Goal: Transaction & Acquisition: Purchase product/service

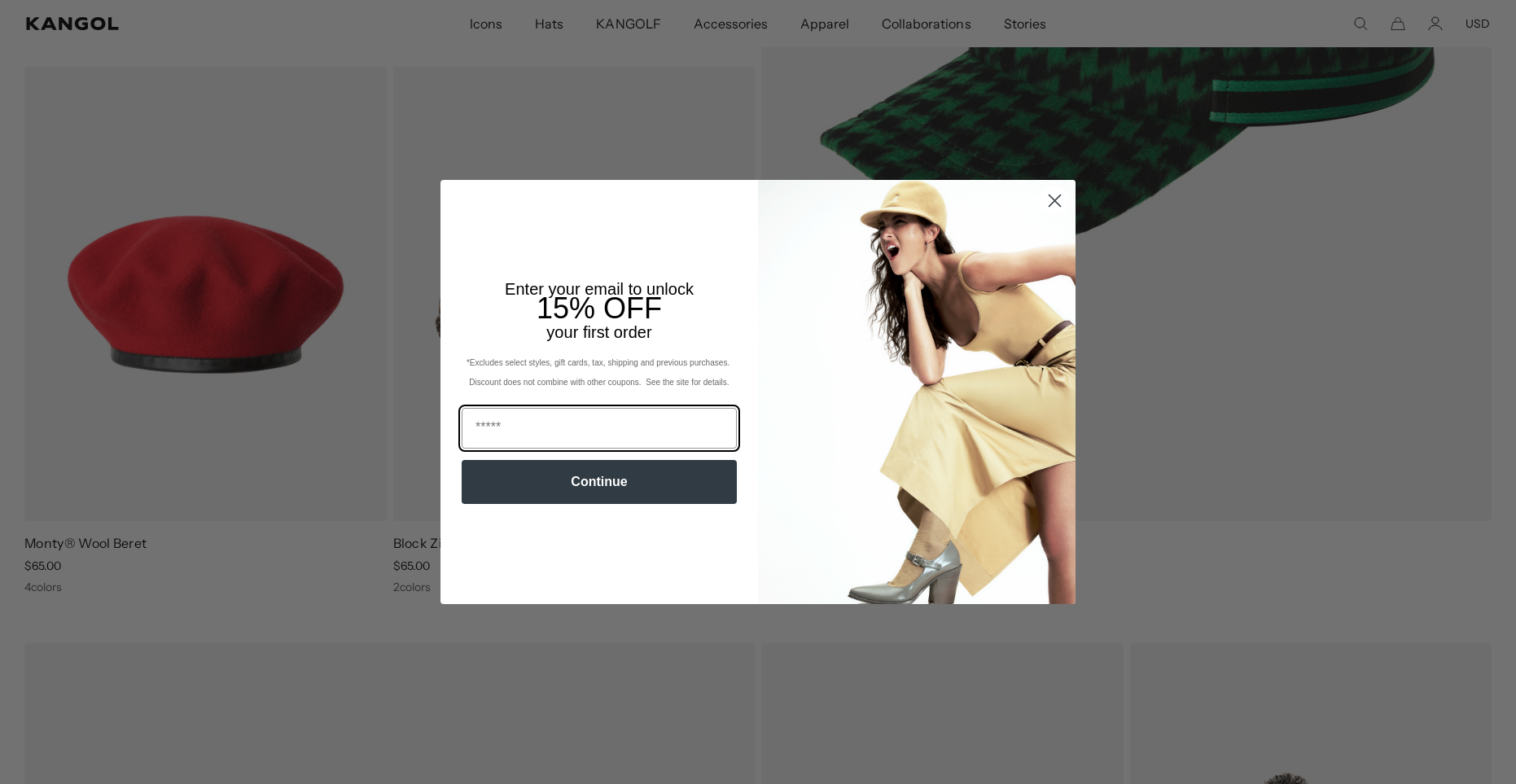
scroll to position [3483, 0]
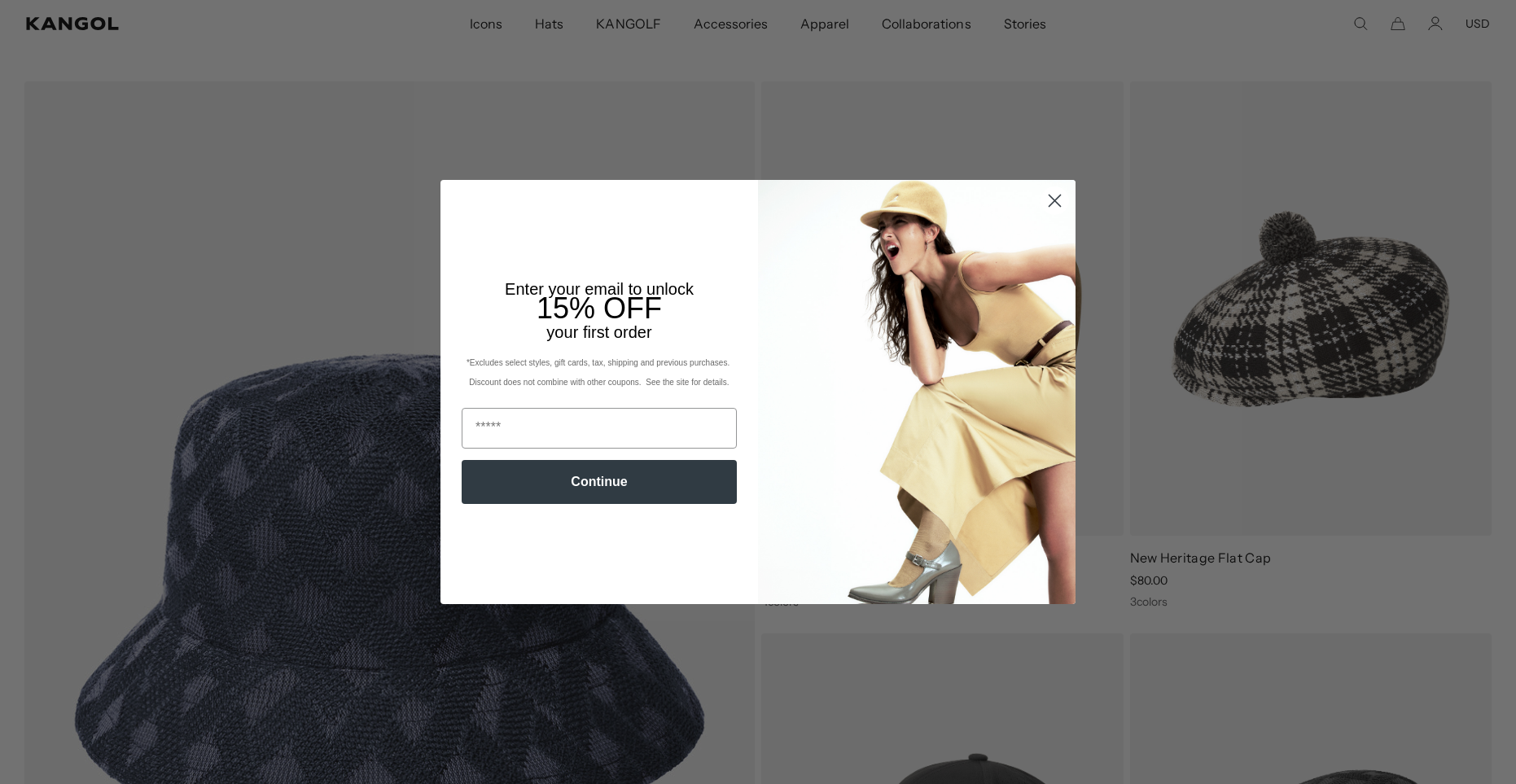
click at [1046, 204] on circle "Close dialog" at bounding box center [1054, 200] width 27 height 27
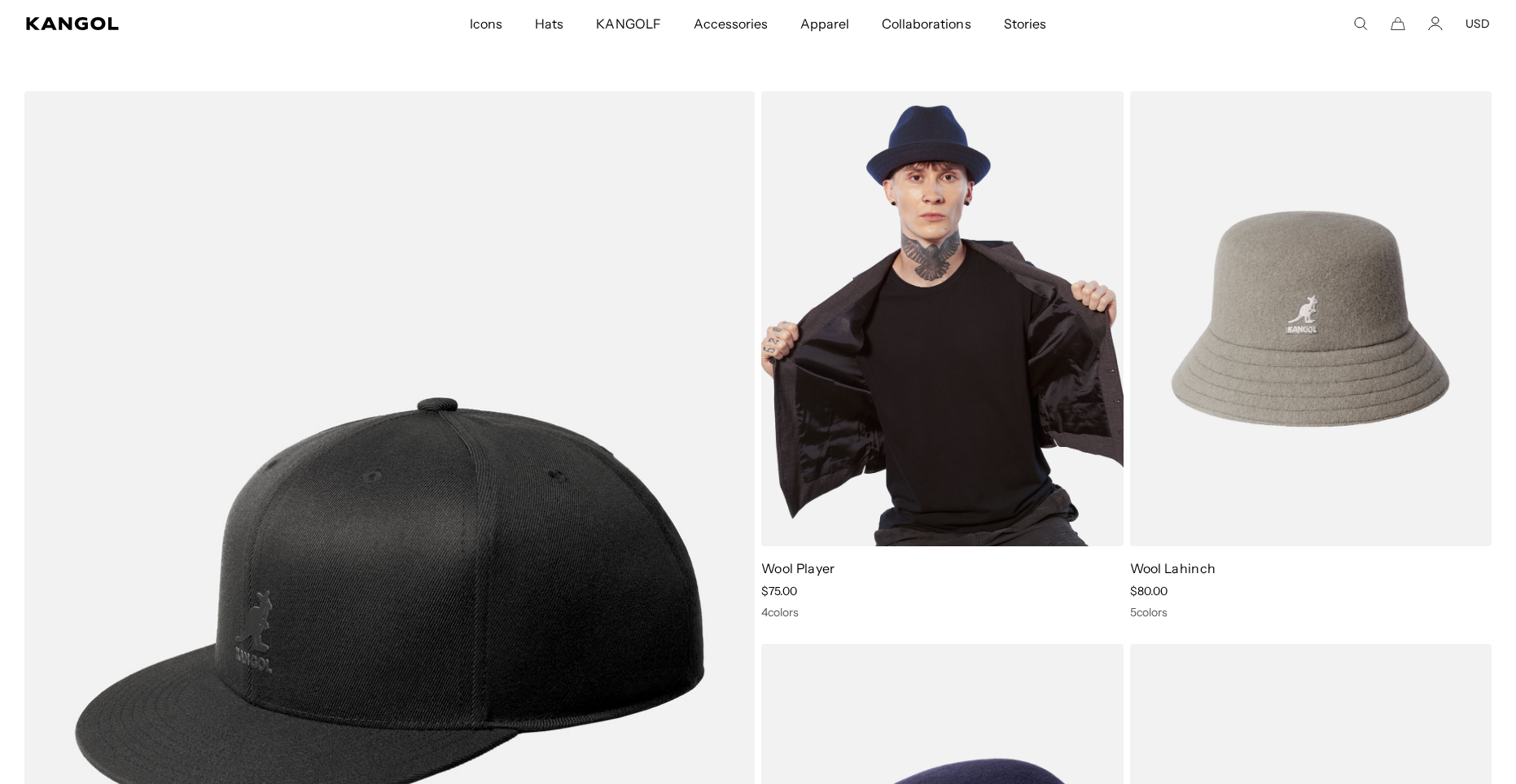
scroll to position [0, 0]
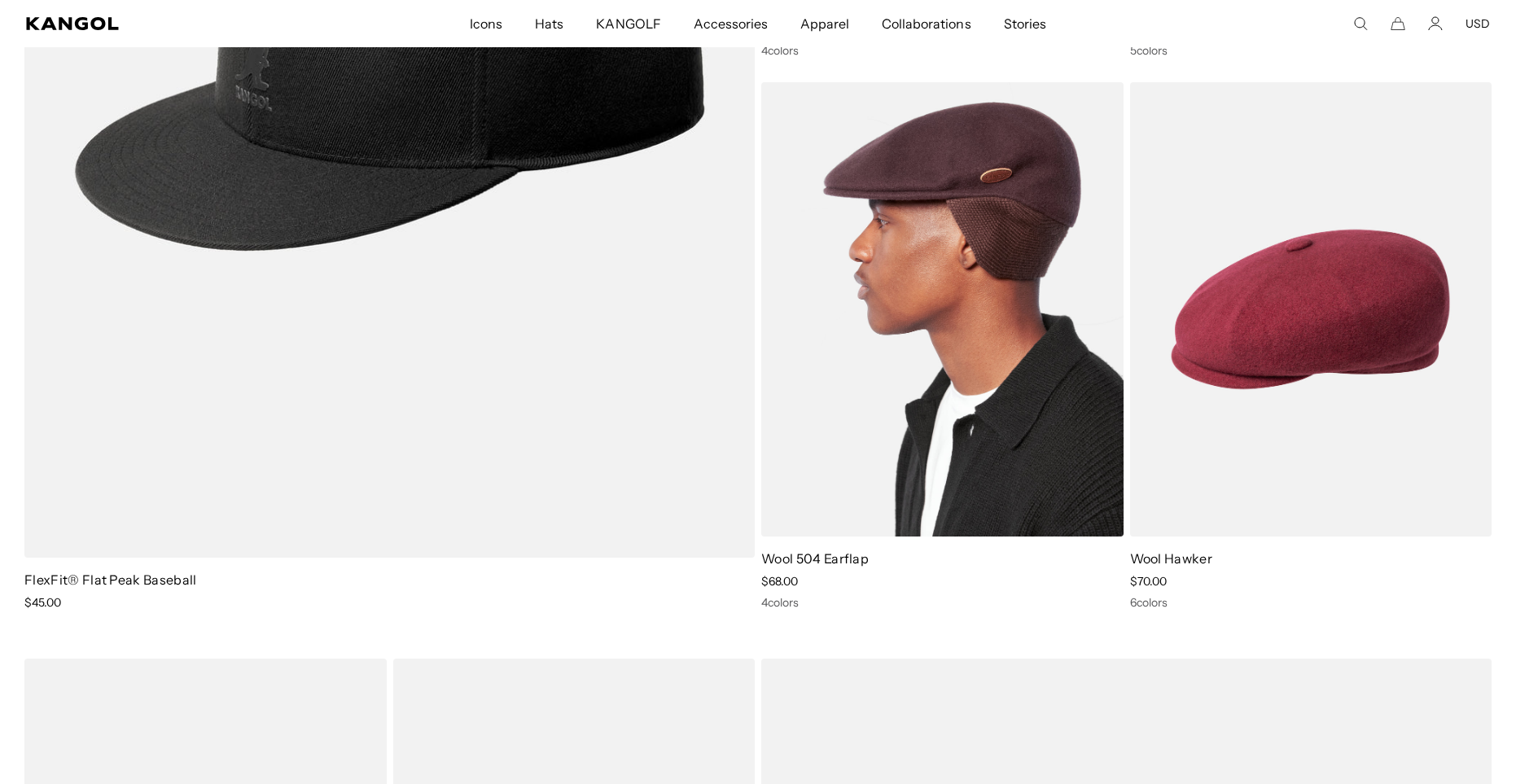
click at [898, 466] on img at bounding box center [943, 309] width 362 height 454
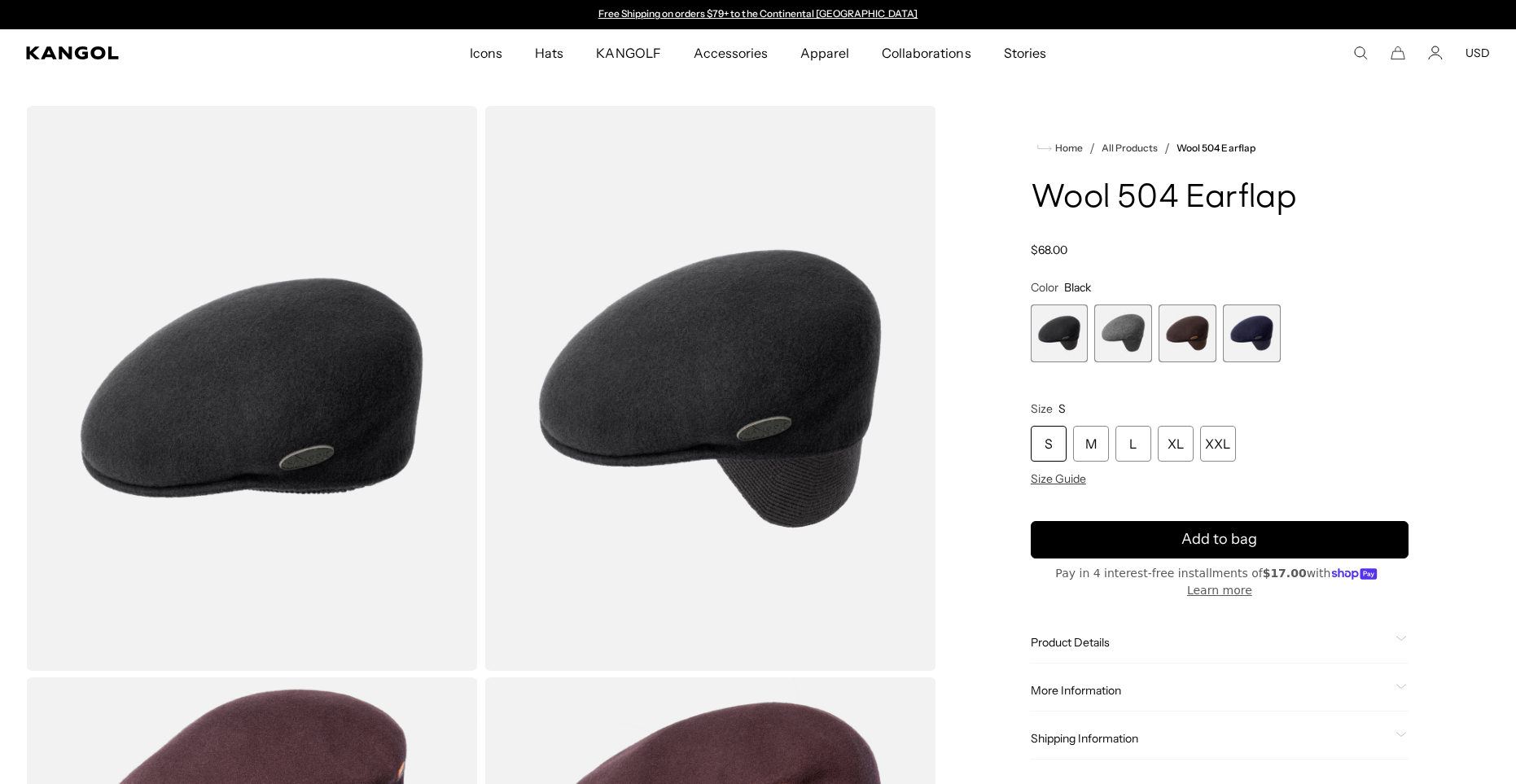
click at [1124, 452] on div "L" at bounding box center [1132, 443] width 36 height 36
click at [1123, 339] on span "2 of 4" at bounding box center [1123, 333] width 58 height 58
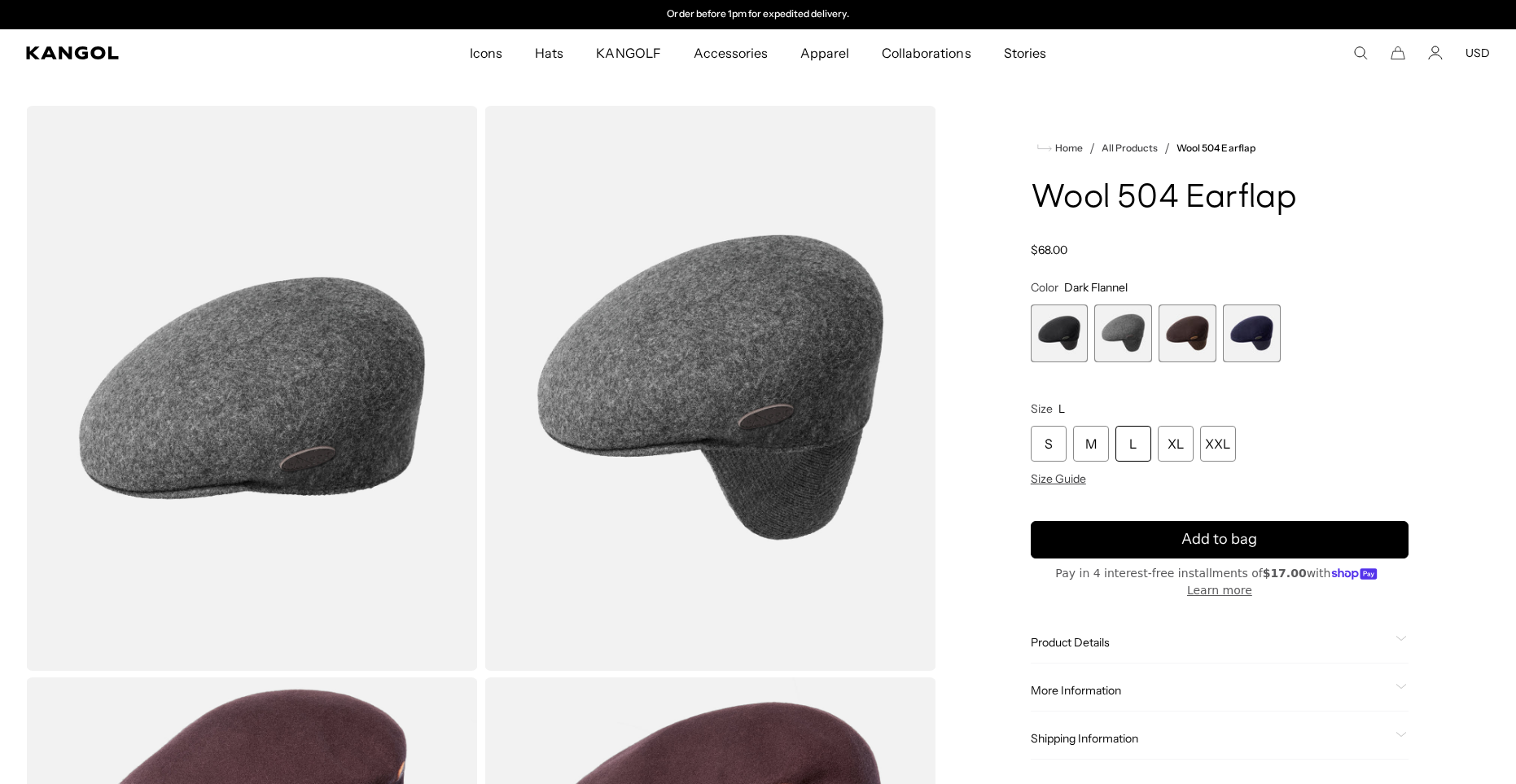
click at [1192, 352] on span "3 of 4" at bounding box center [1187, 333] width 58 height 58
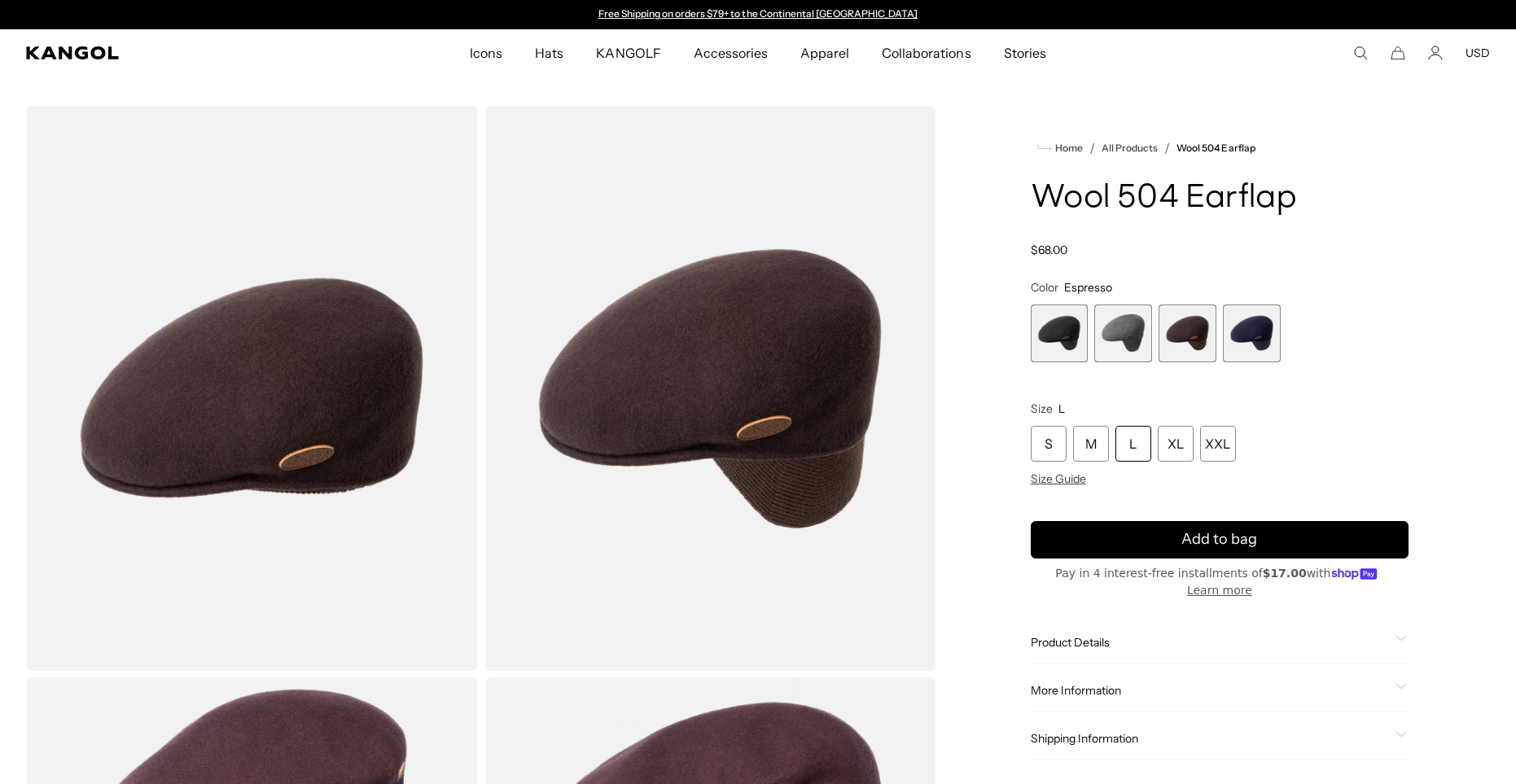
click at [1249, 340] on span "4 of 4" at bounding box center [1251, 333] width 58 height 58
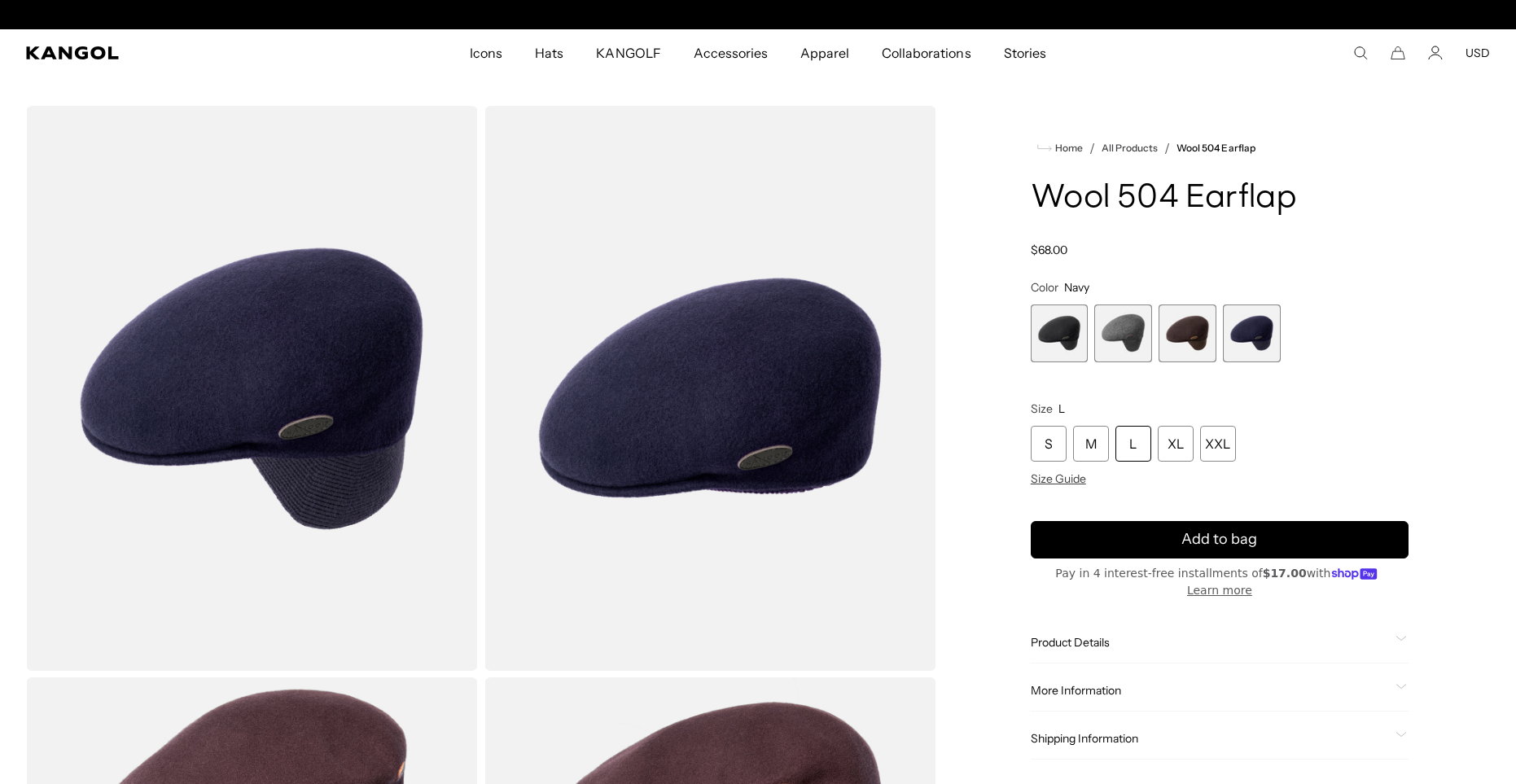
click at [1128, 328] on span "2 of 4" at bounding box center [1123, 333] width 58 height 58
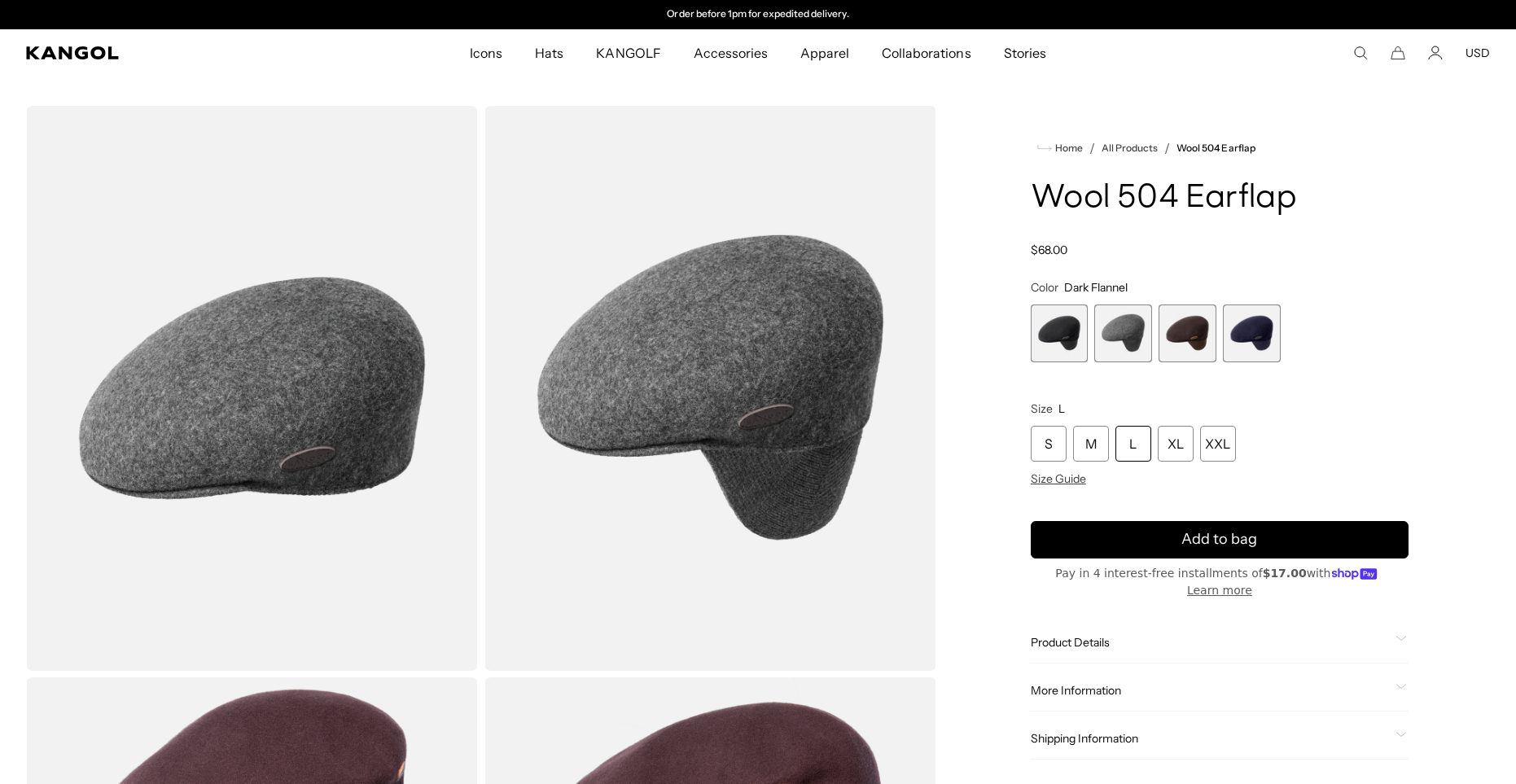
click at [1195, 343] on span "3 of 4" at bounding box center [1187, 333] width 58 height 58
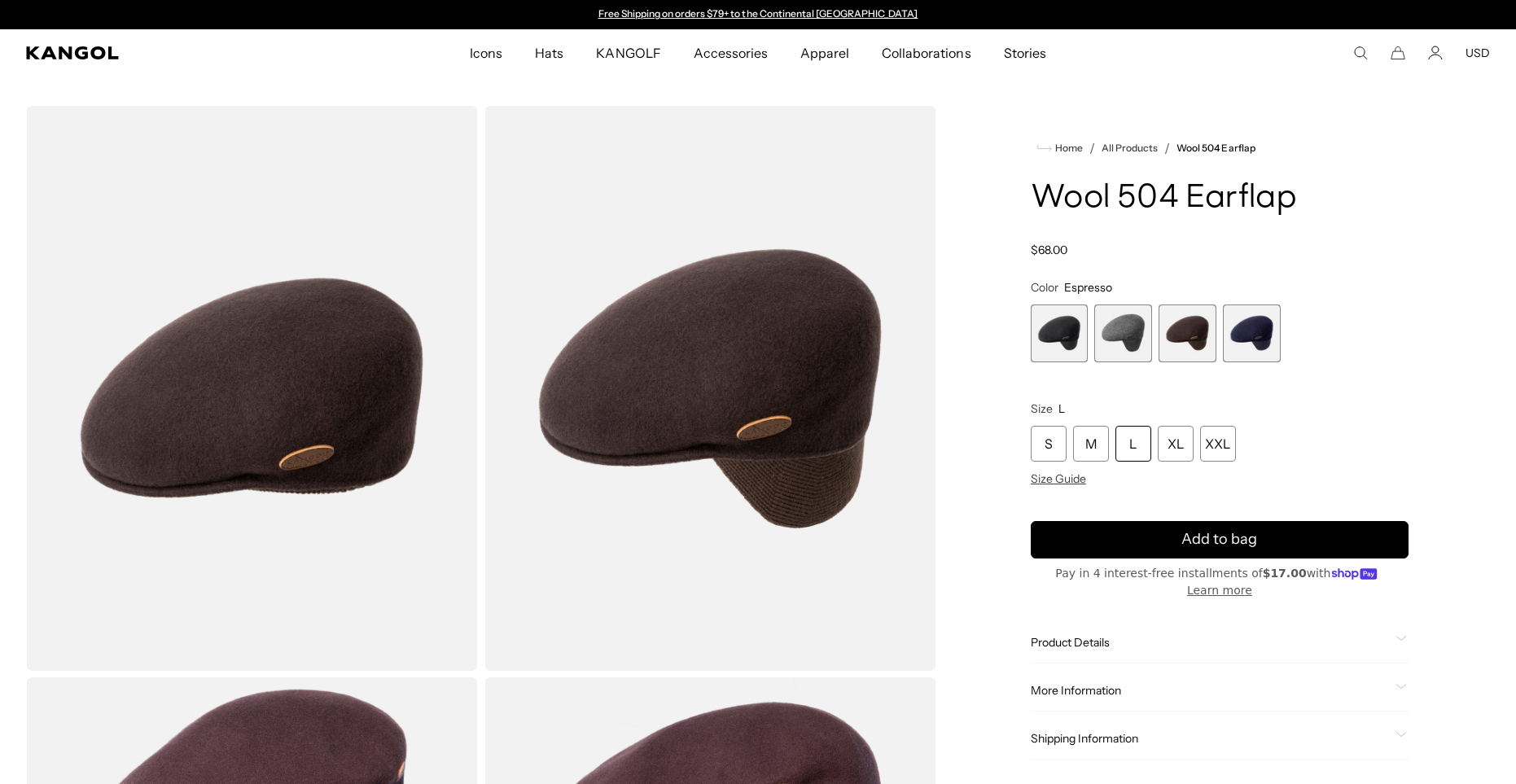
click at [1256, 329] on span "4 of 4" at bounding box center [1251, 333] width 58 height 58
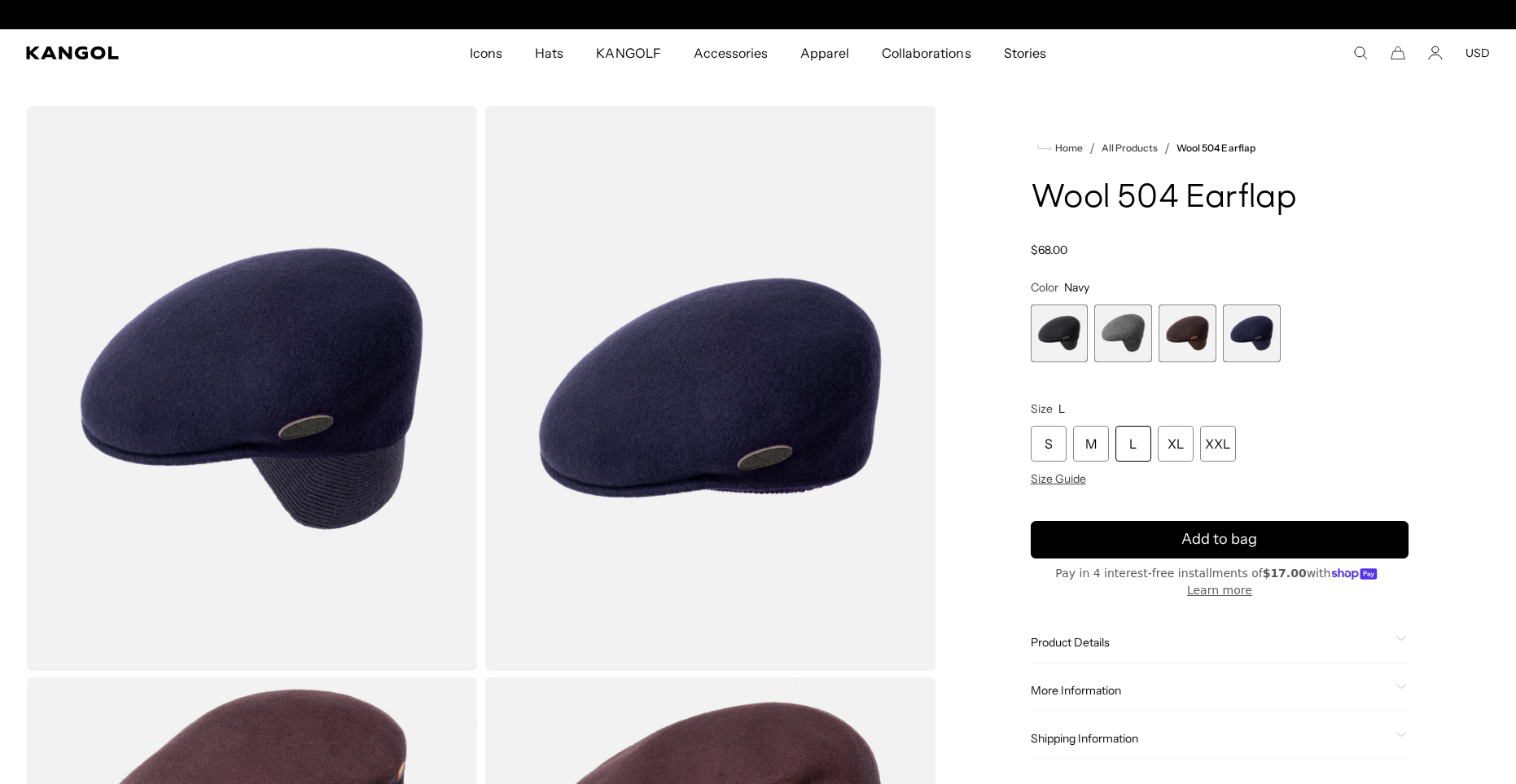
scroll to position [0, 335]
click at [1126, 345] on span "2 of 4" at bounding box center [1123, 333] width 58 height 58
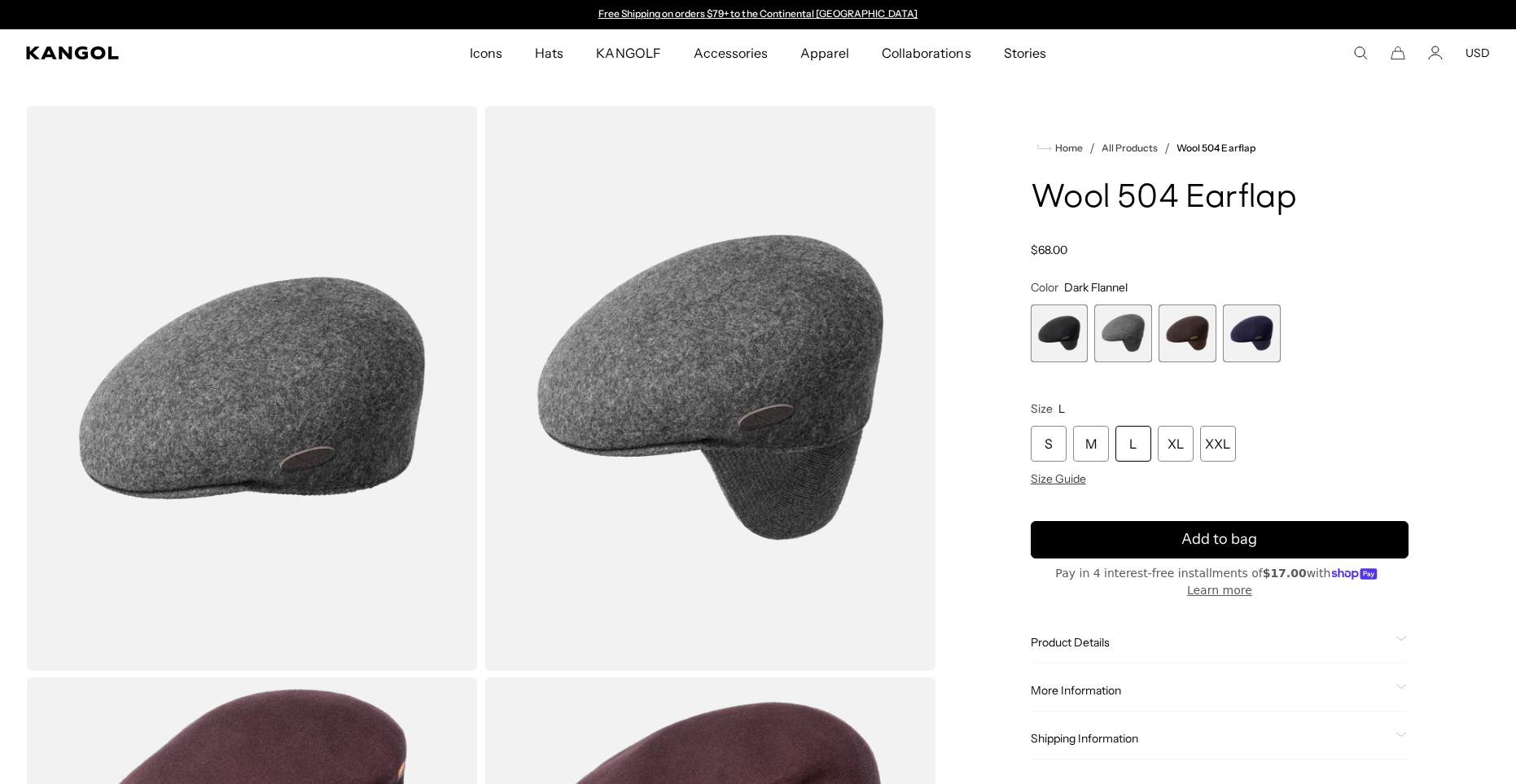
scroll to position [0, 335]
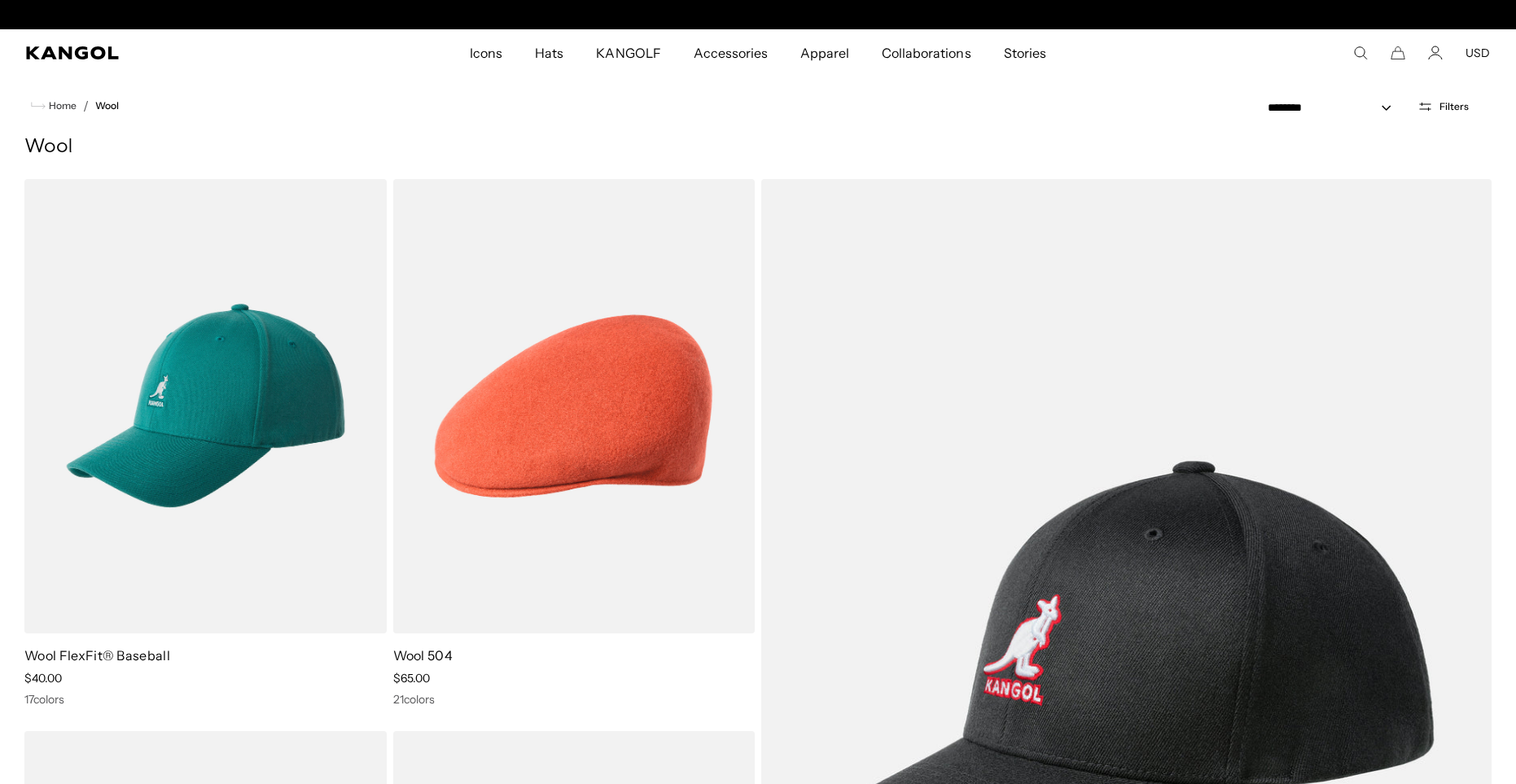
scroll to position [0, 335]
click at [1442, 106] on span "Filters" at bounding box center [1454, 107] width 29 height 11
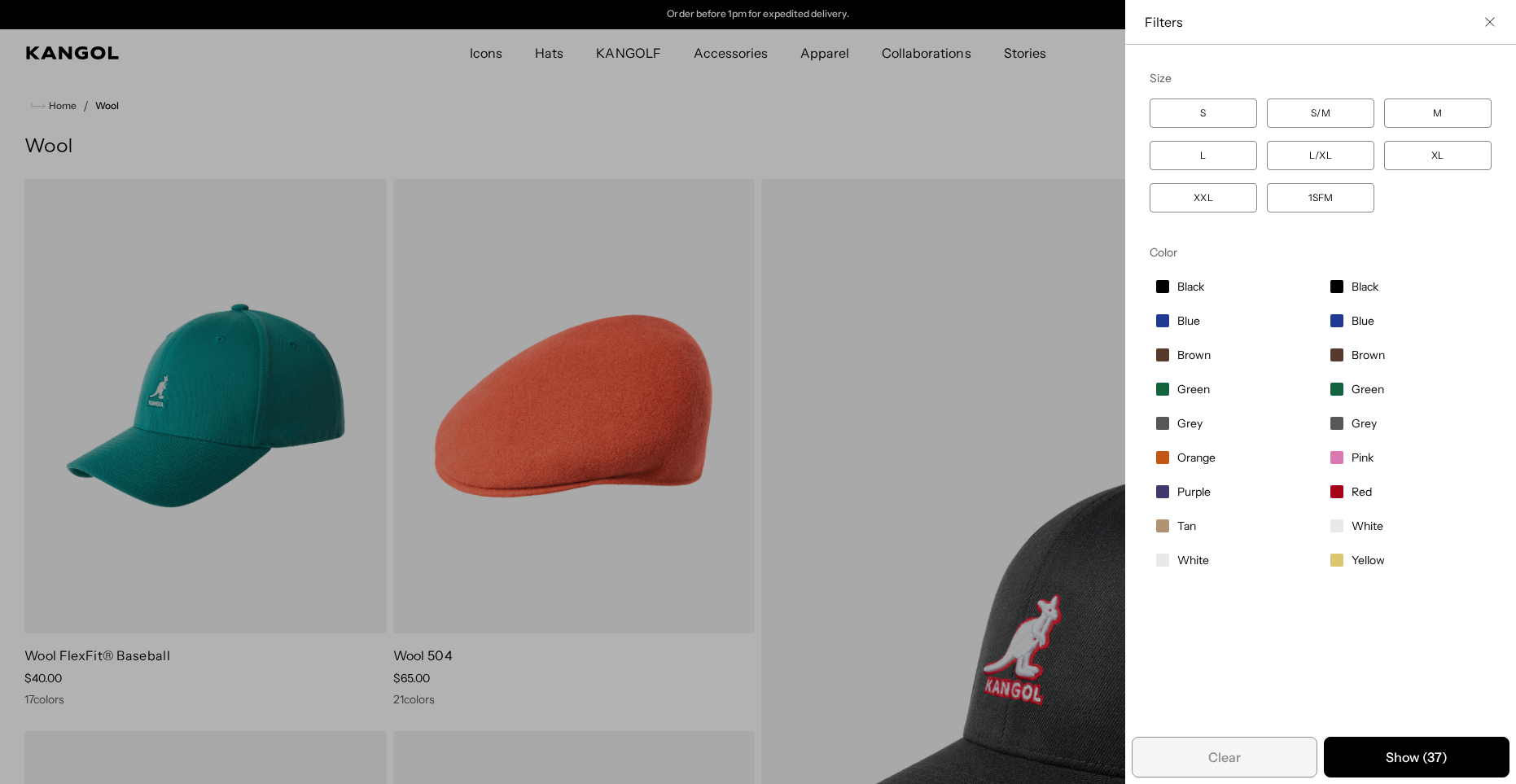
click at [1215, 165] on label "L" at bounding box center [1203, 156] width 107 height 29
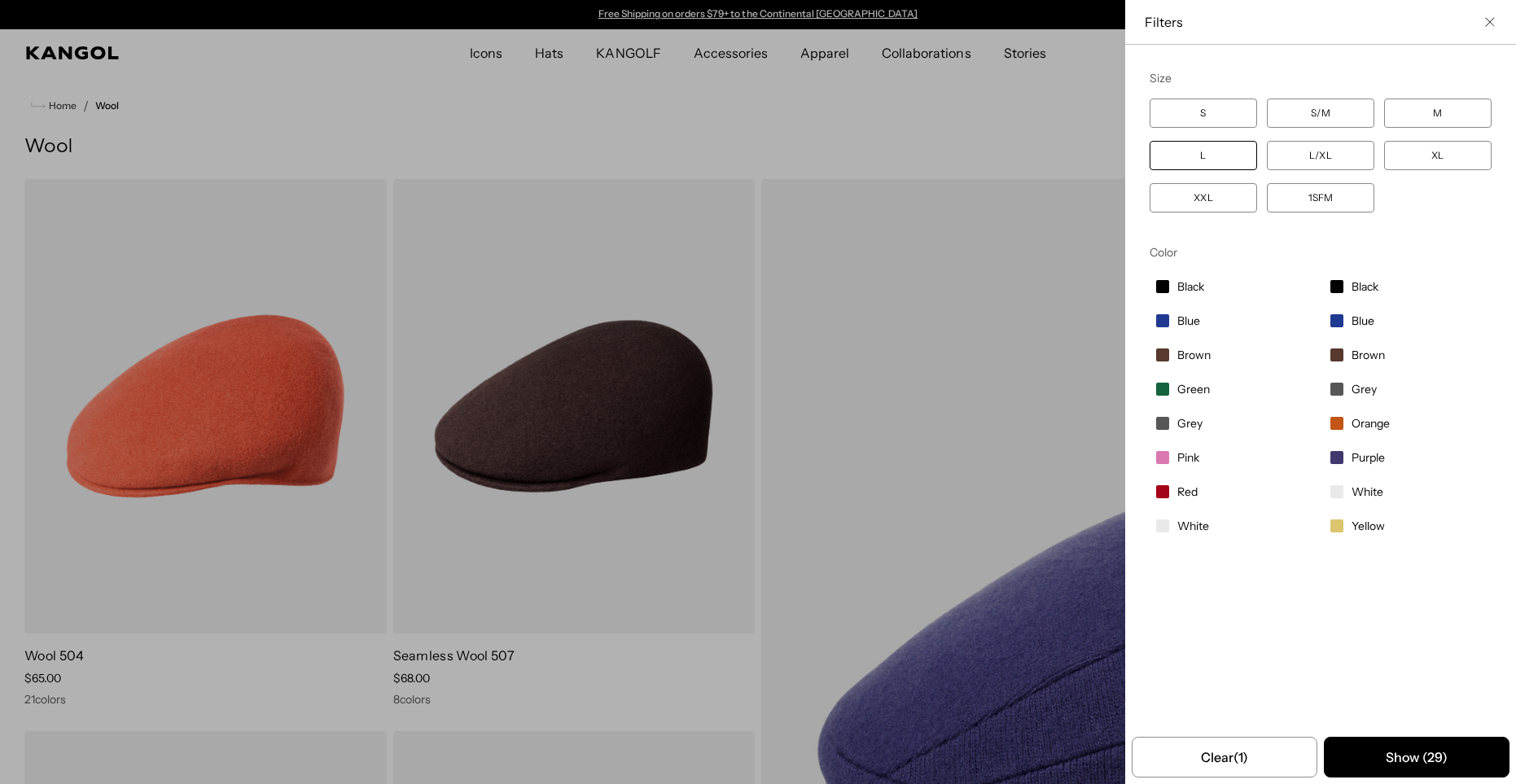
click at [1378, 760] on button "Show ( 29 )" at bounding box center [1416, 756] width 185 height 41
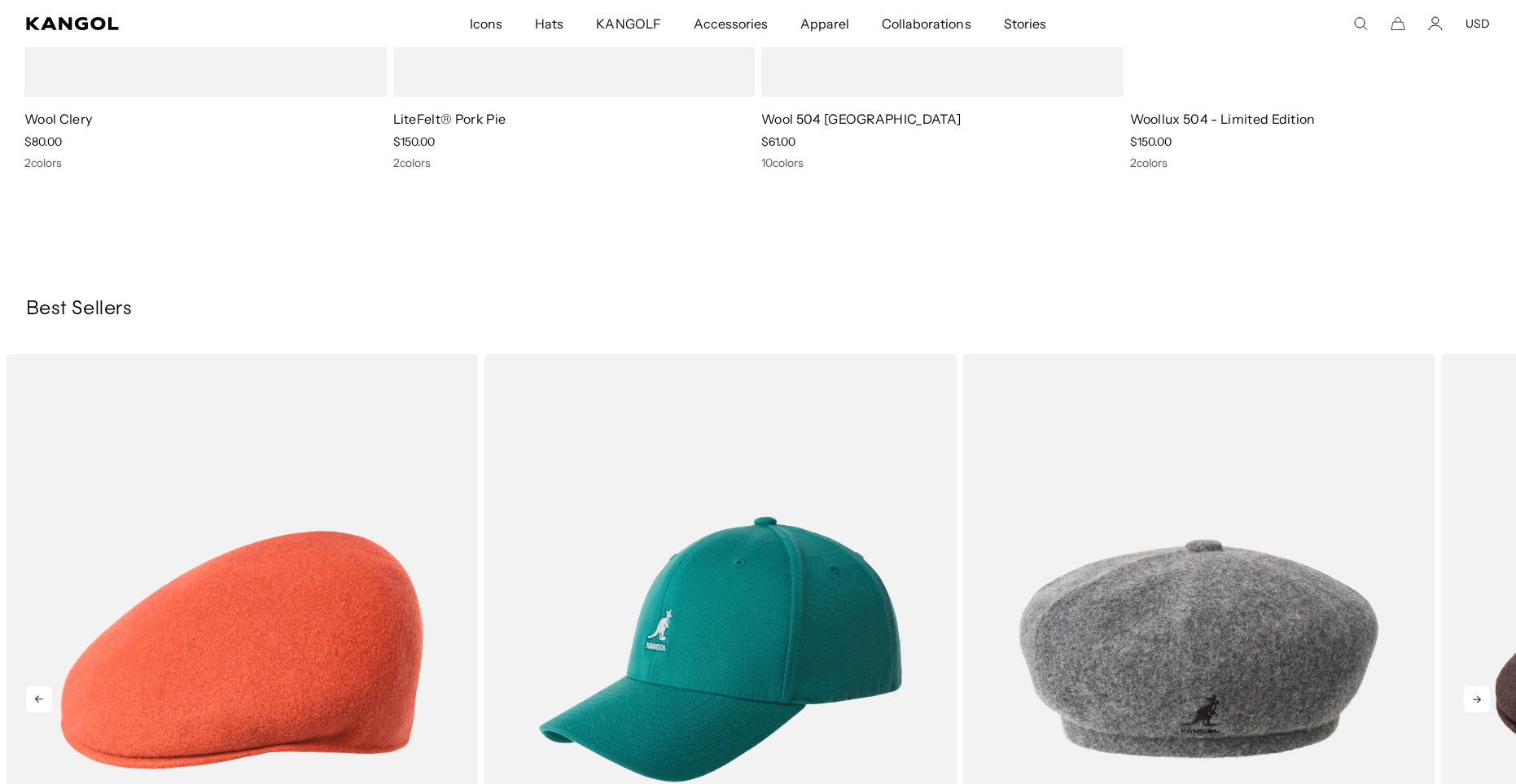
click at [1481, 703] on icon at bounding box center [1477, 699] width 26 height 26
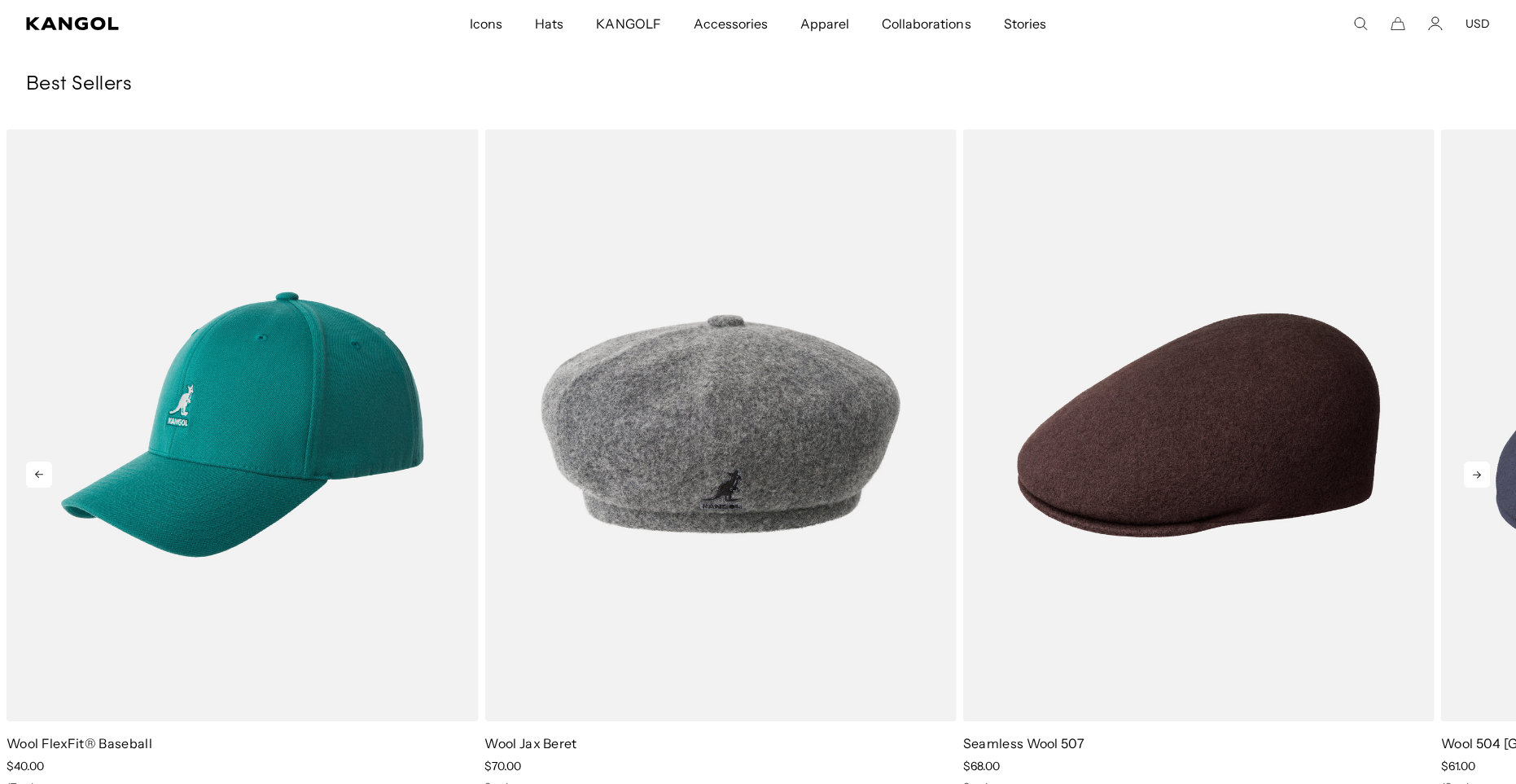
click at [1478, 476] on icon at bounding box center [1476, 475] width 8 height 7
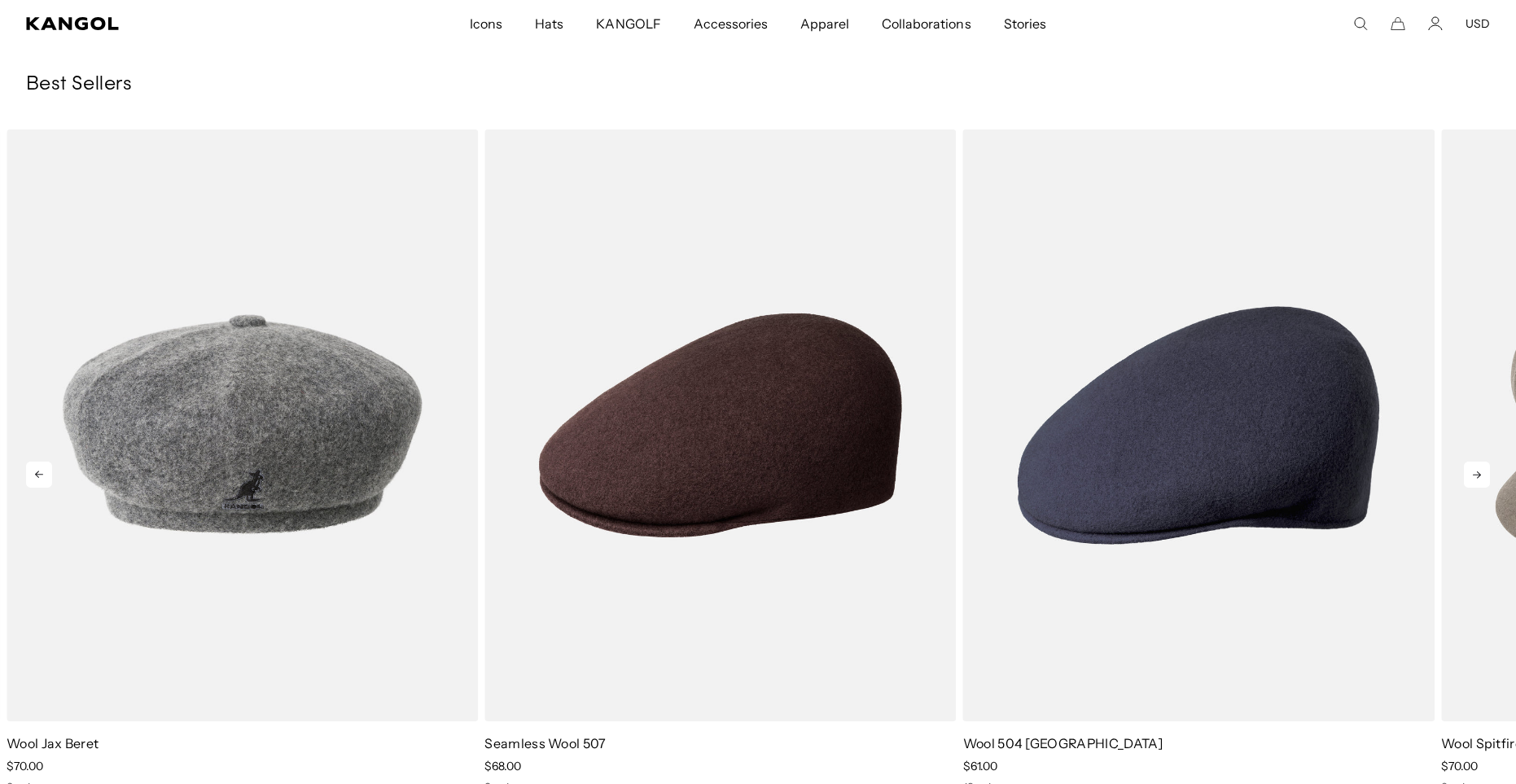
click at [1478, 476] on icon at bounding box center [1476, 475] width 8 height 7
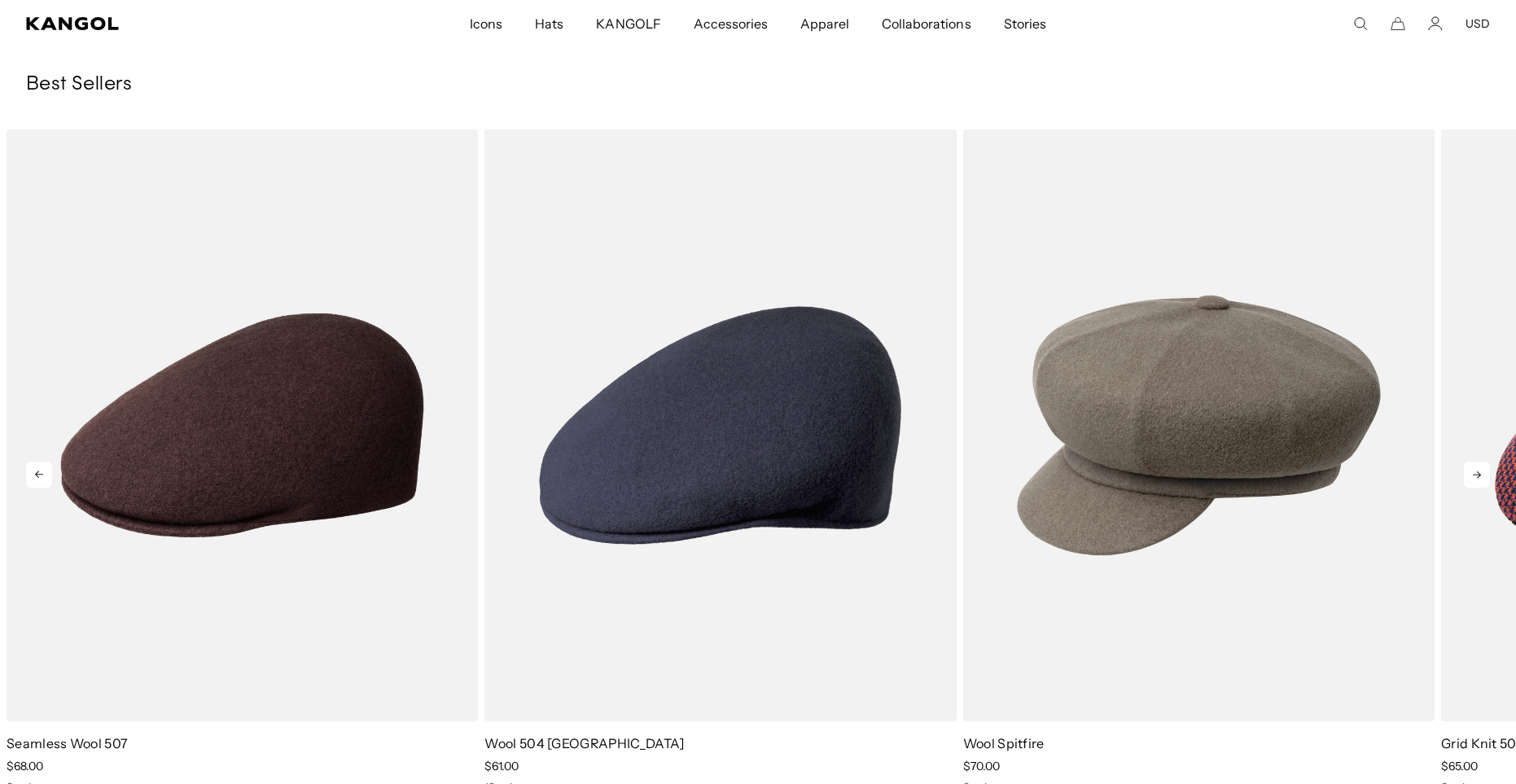
click at [1478, 476] on icon at bounding box center [1476, 475] width 8 height 7
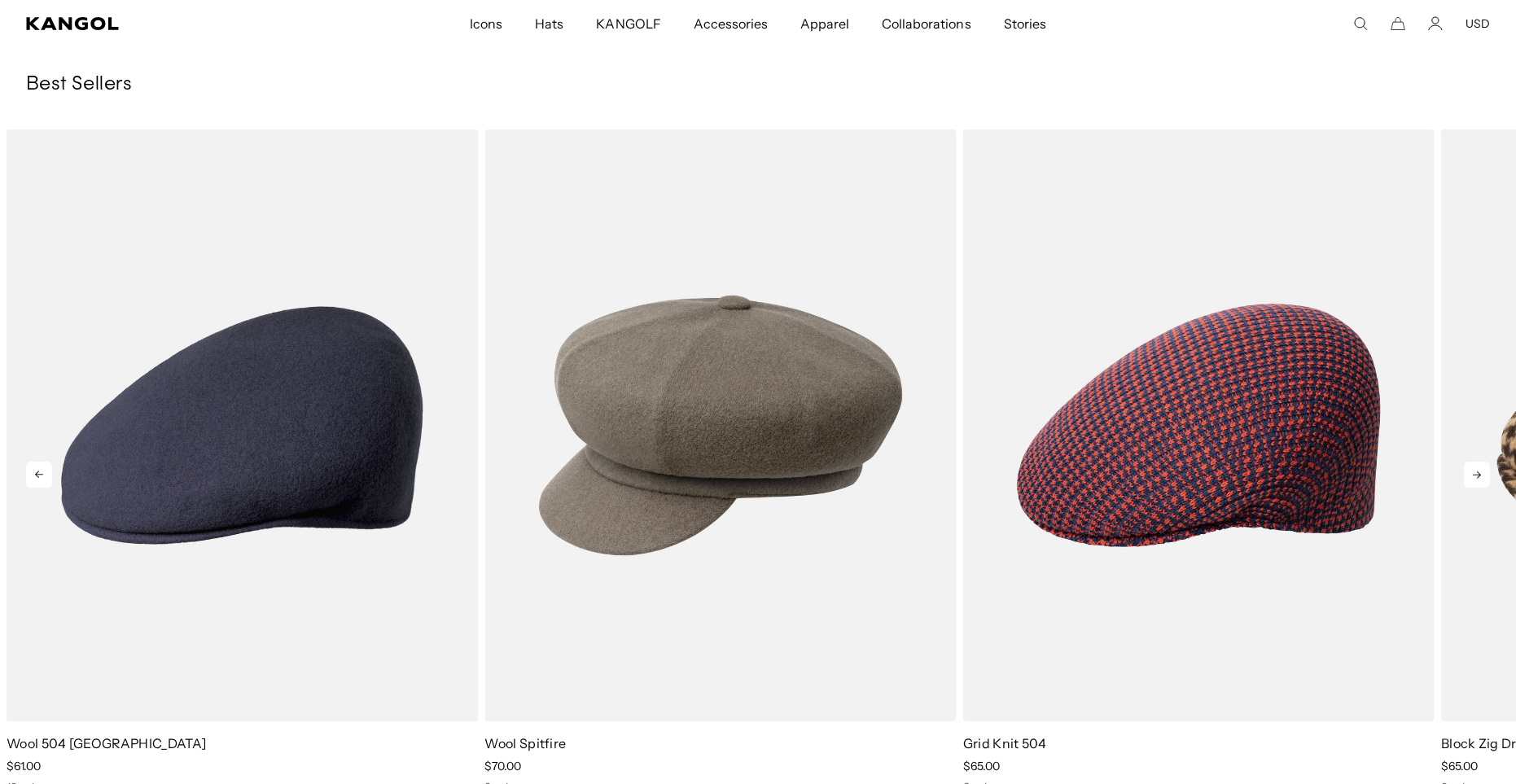
click at [1478, 476] on icon at bounding box center [1476, 475] width 8 height 7
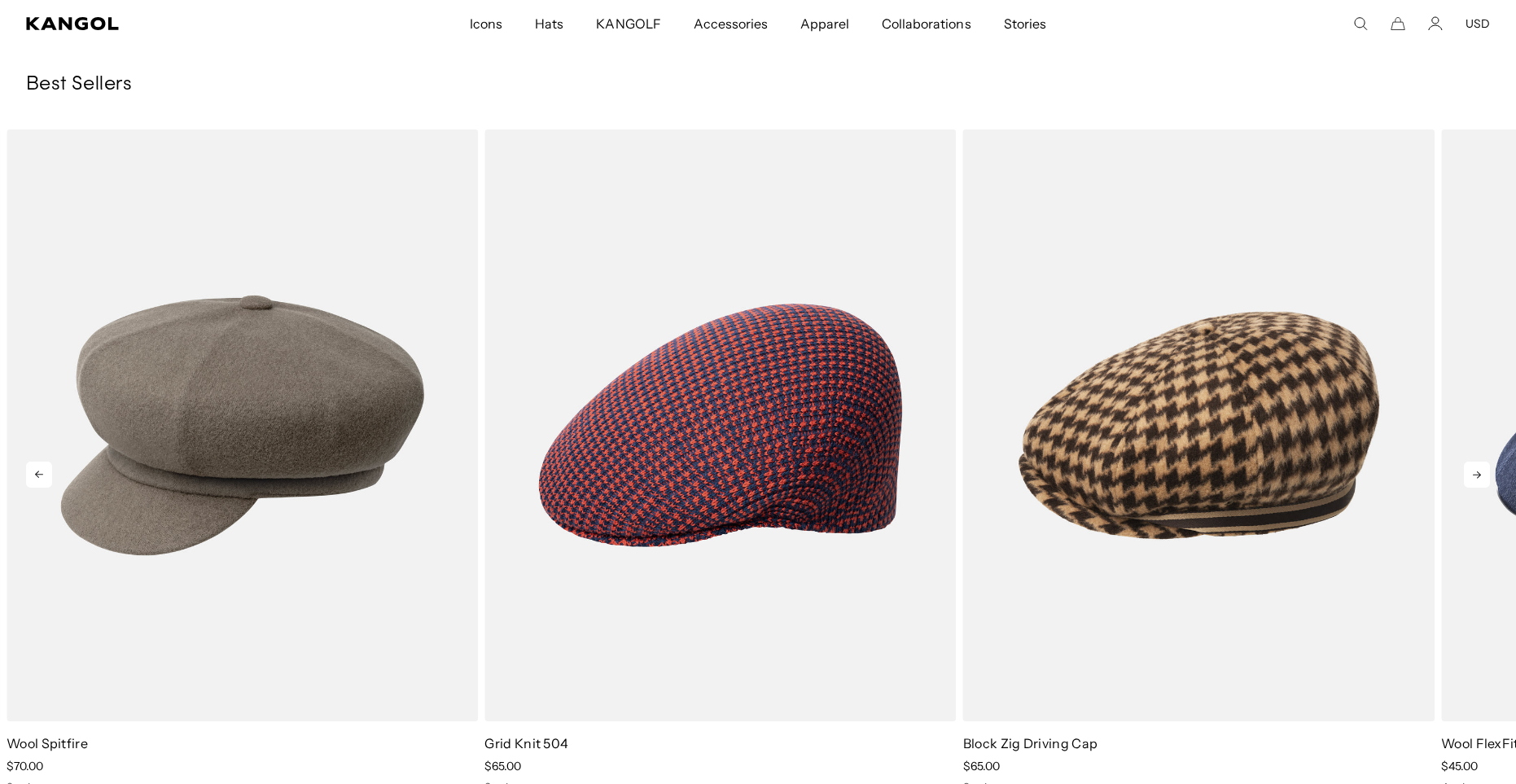
click at [1478, 476] on icon at bounding box center [1476, 475] width 8 height 7
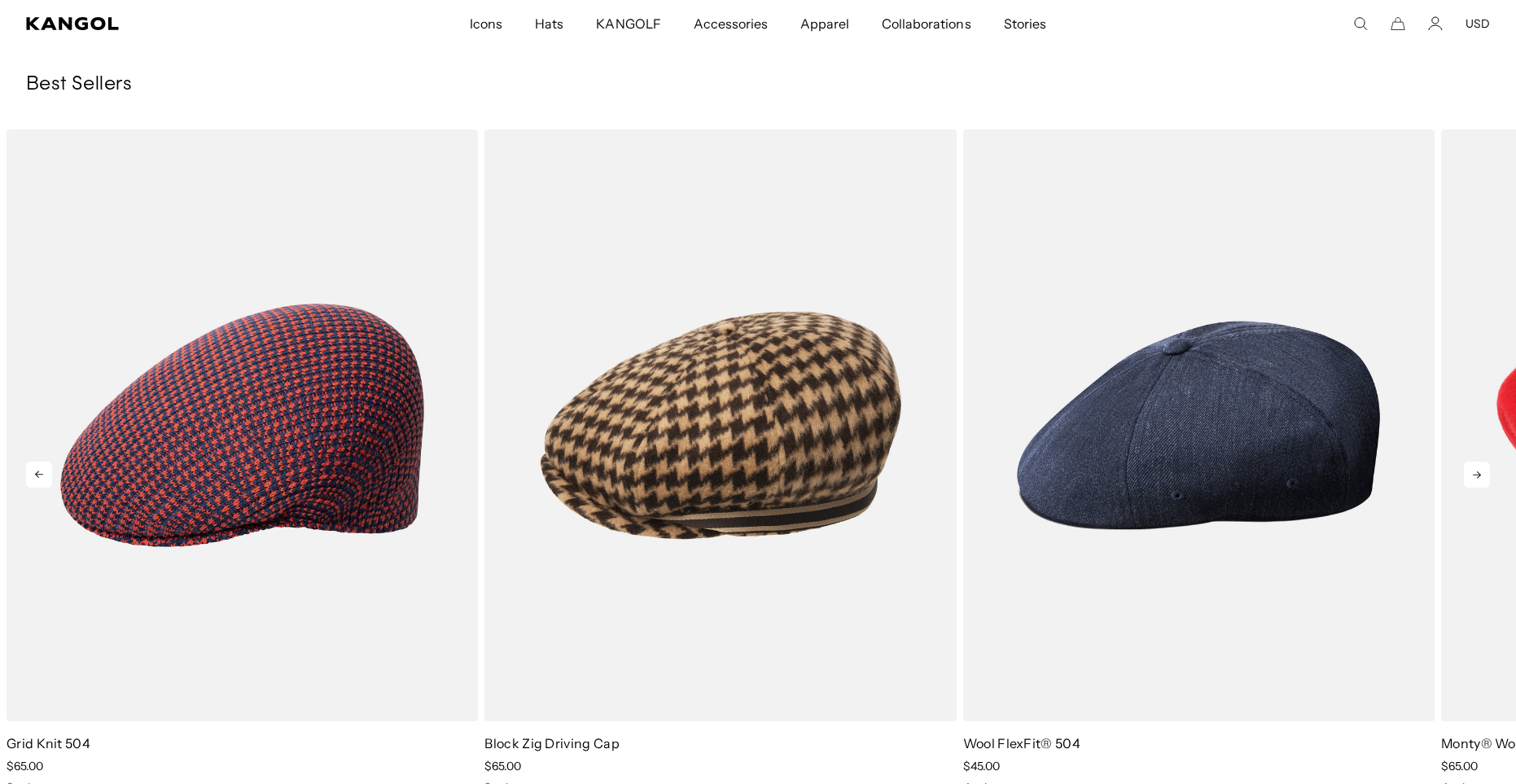
click at [1478, 476] on icon at bounding box center [1476, 475] width 8 height 7
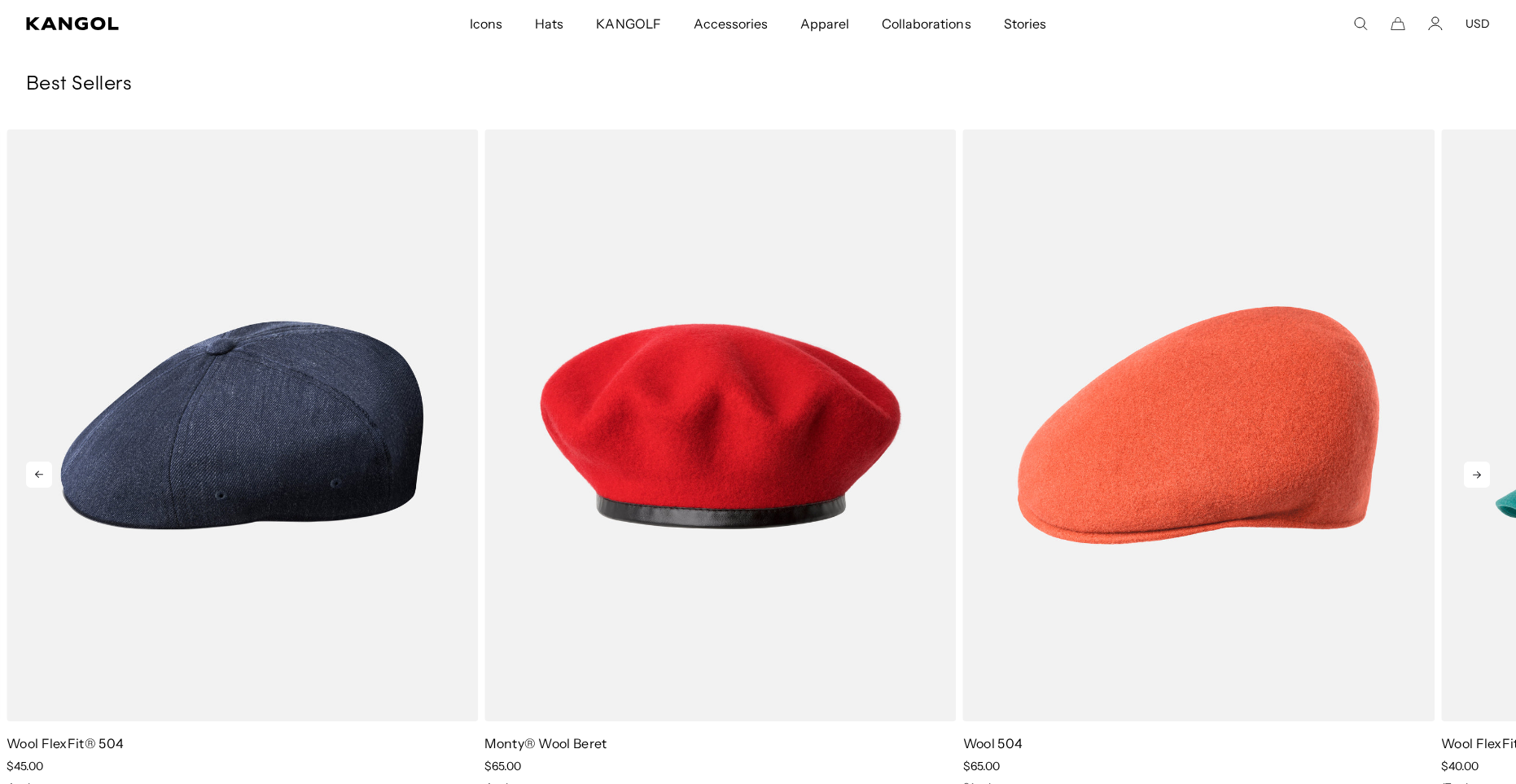
click at [1478, 476] on icon at bounding box center [1477, 475] width 26 height 26
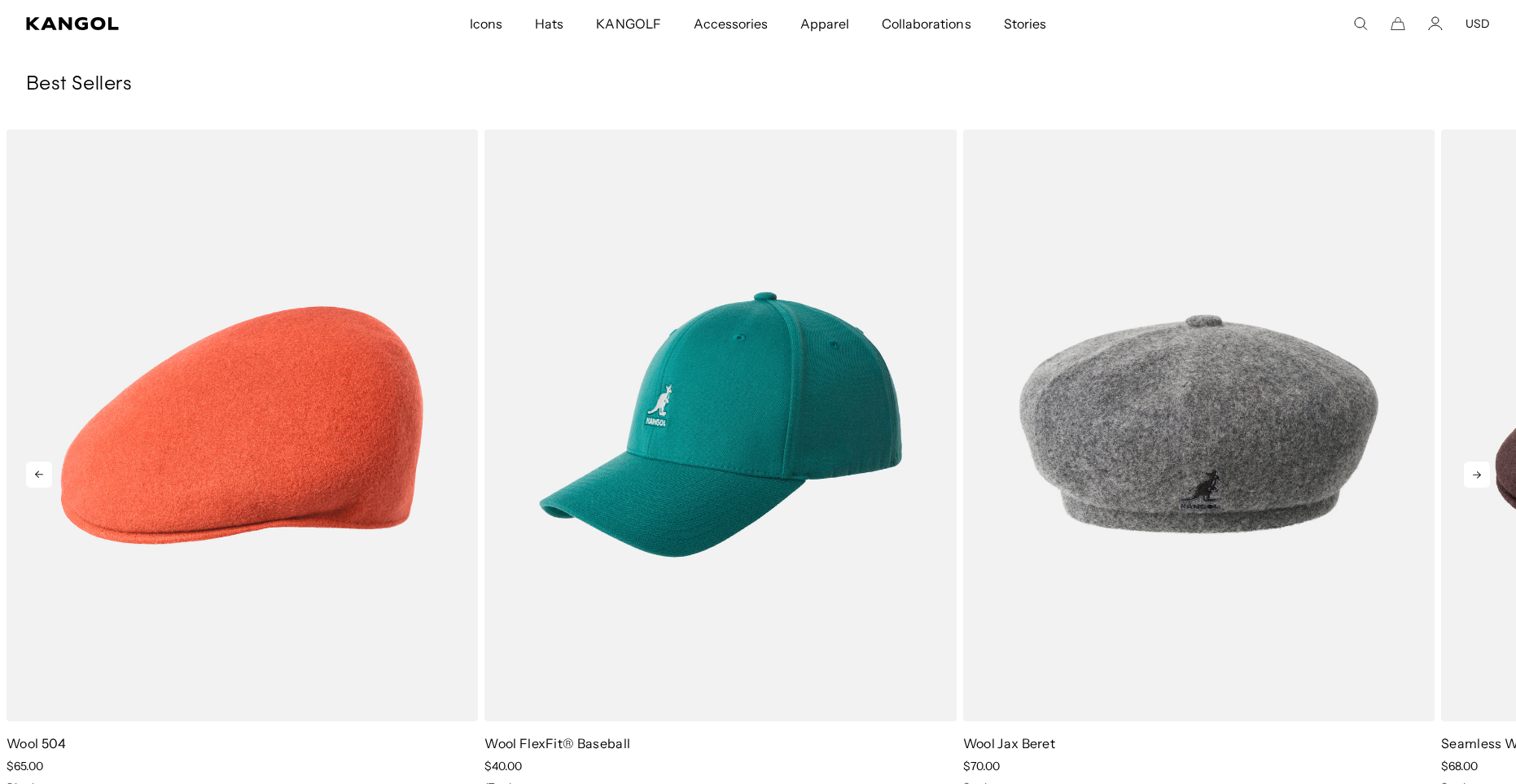
click at [1478, 477] on icon at bounding box center [1476, 475] width 8 height 7
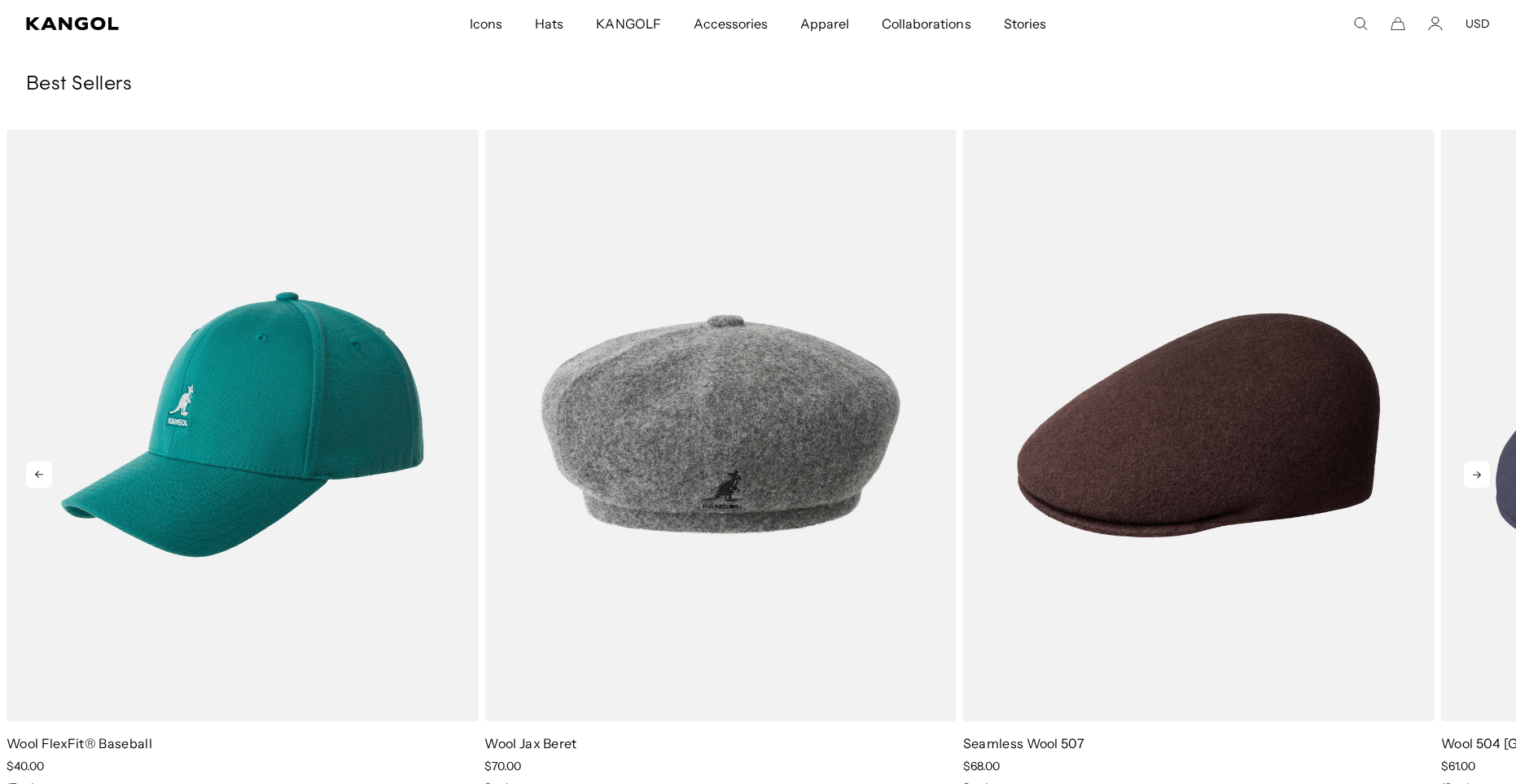
click at [1478, 477] on icon at bounding box center [1476, 475] width 8 height 7
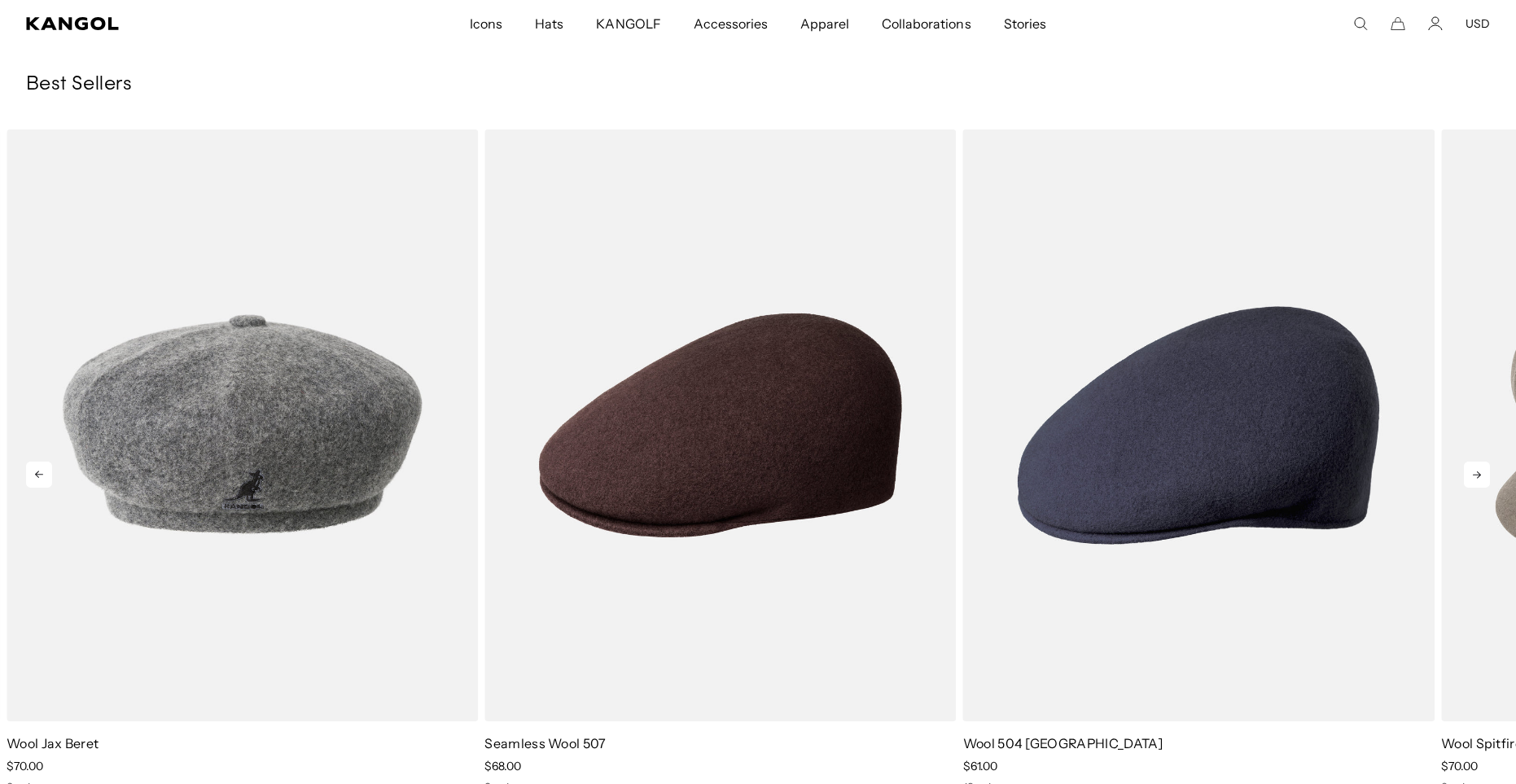
click at [1478, 477] on icon at bounding box center [1476, 475] width 8 height 7
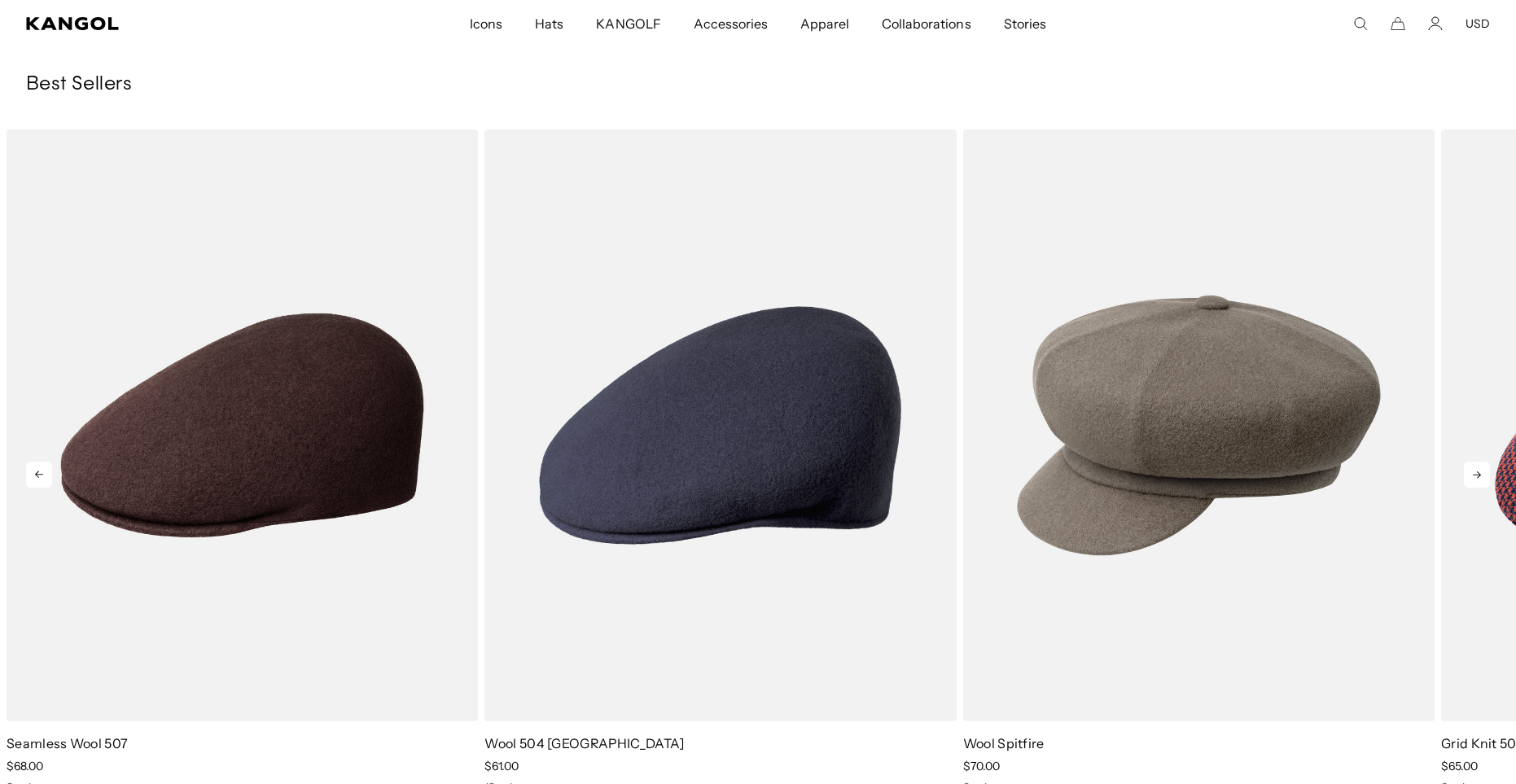
click at [1478, 477] on icon at bounding box center [1476, 475] width 8 height 7
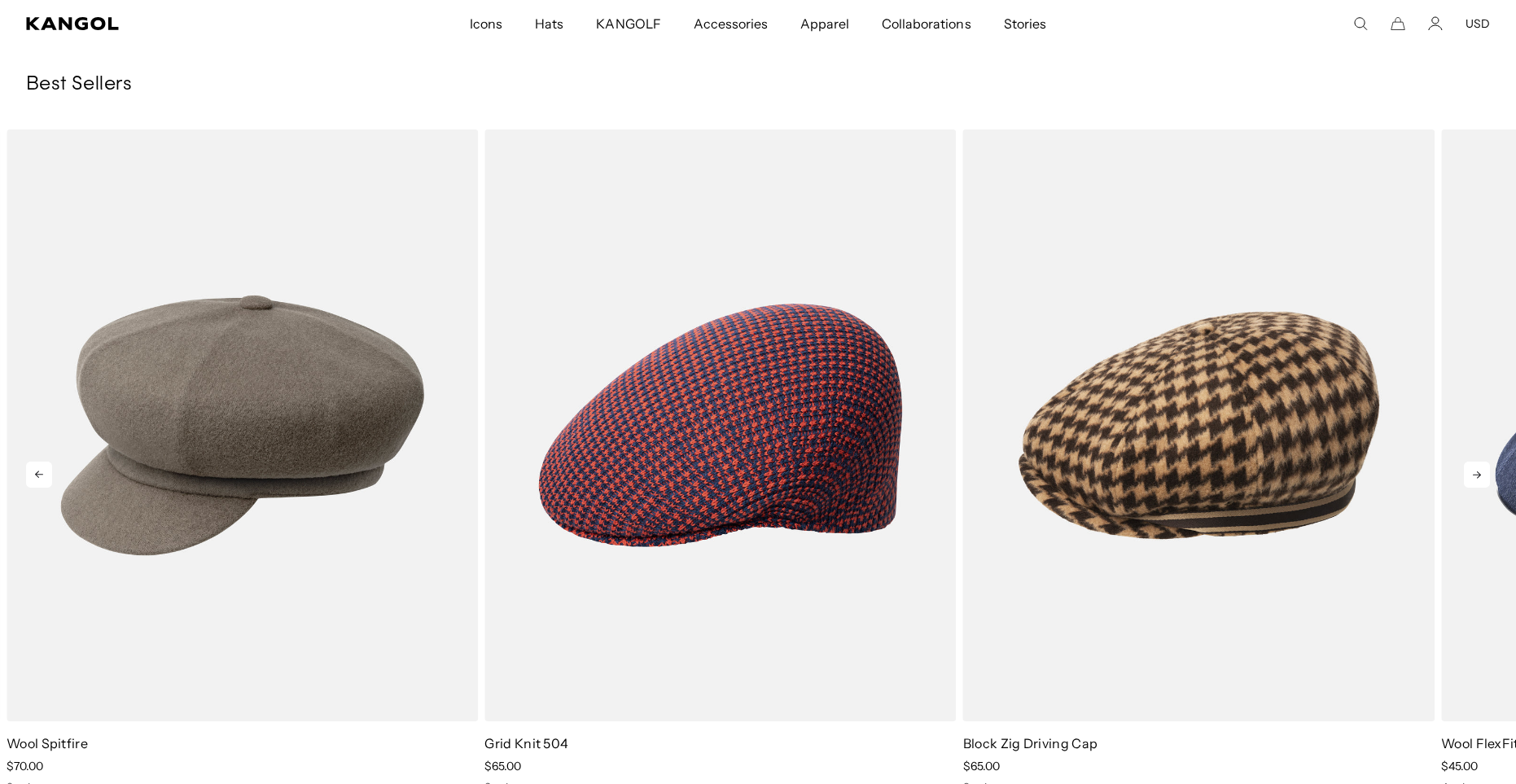
click at [1478, 477] on icon at bounding box center [1476, 475] width 8 height 7
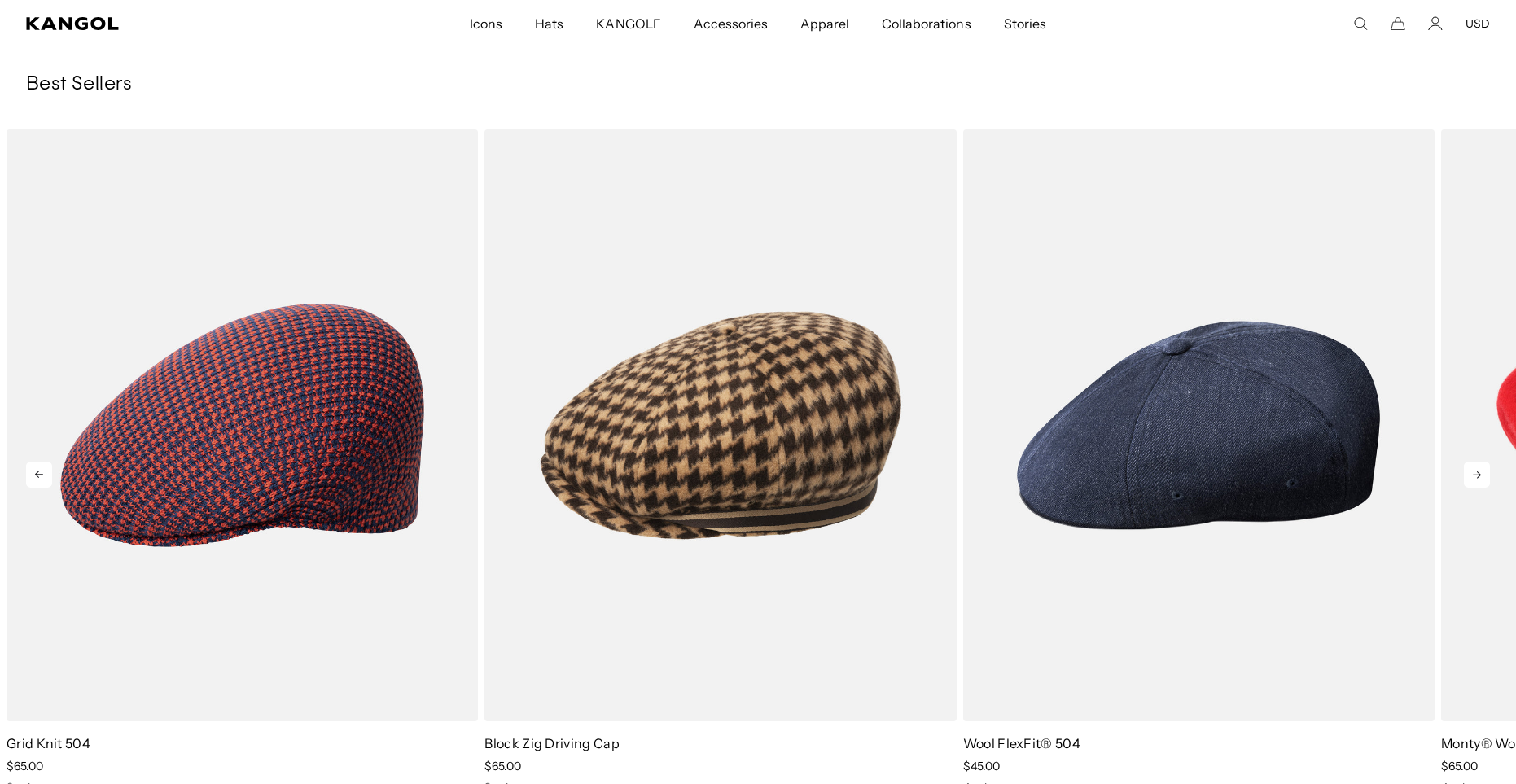
click at [1478, 477] on icon at bounding box center [1476, 475] width 8 height 7
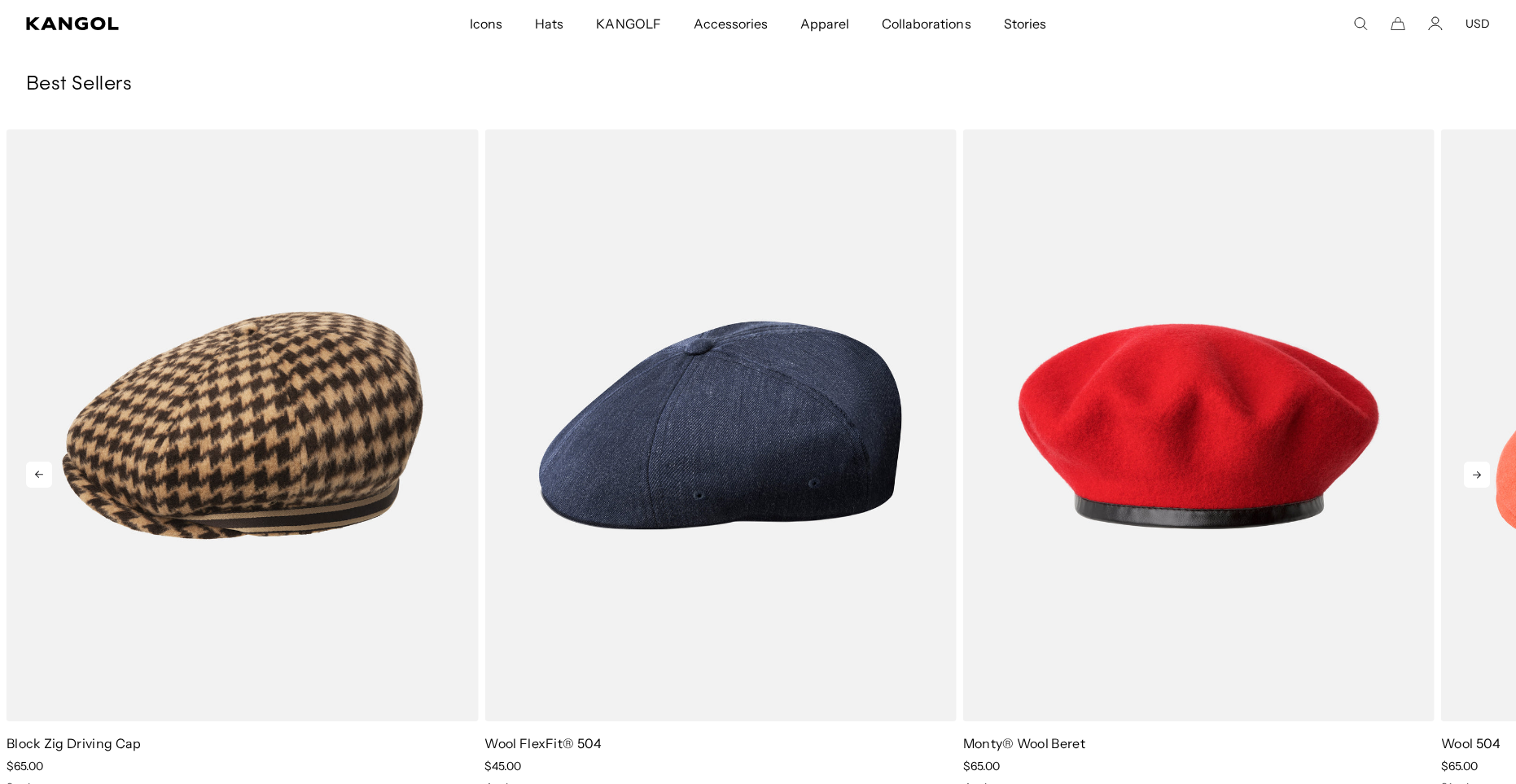
click at [1478, 477] on icon at bounding box center [1476, 475] width 8 height 7
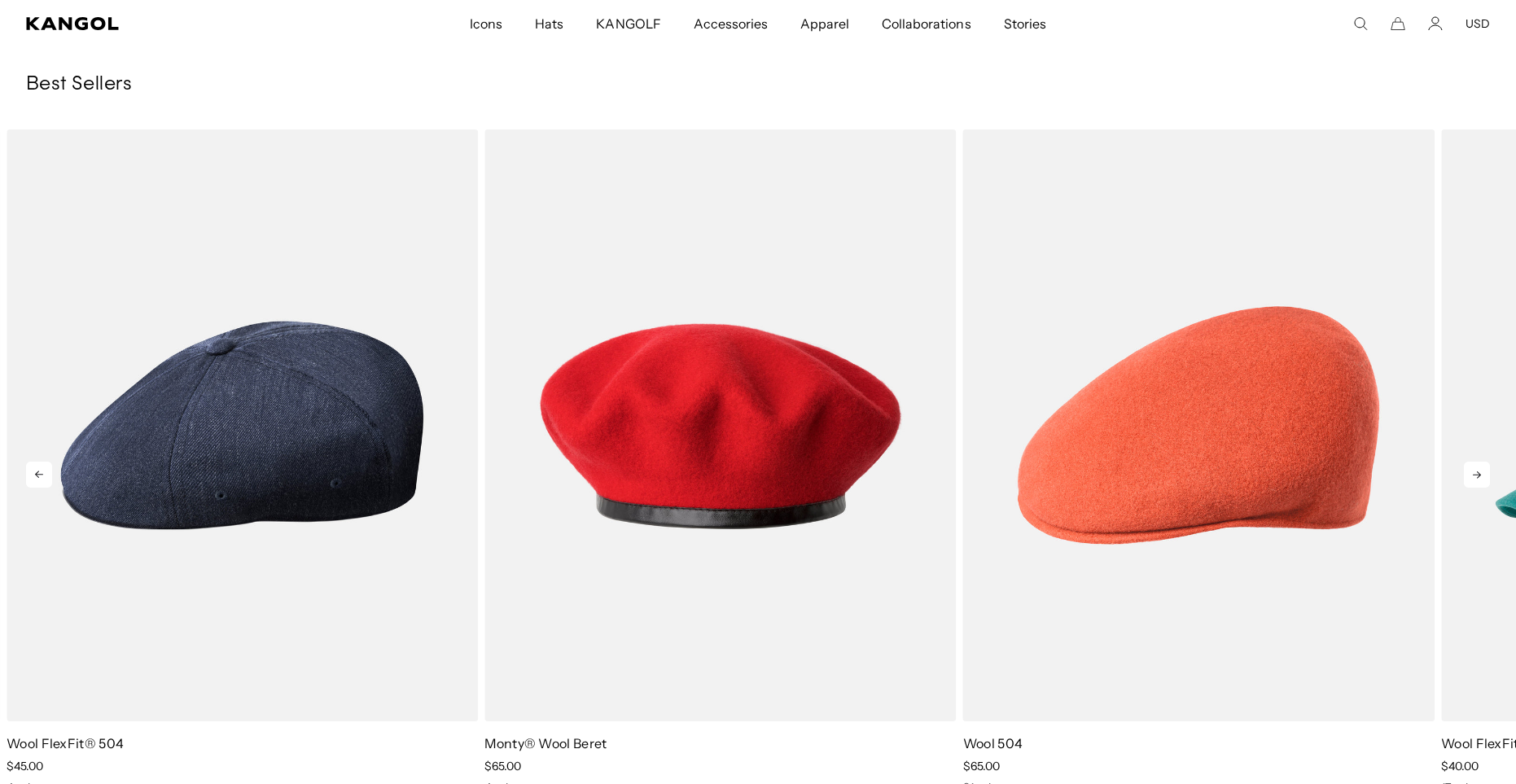
click at [1478, 477] on icon at bounding box center [1476, 475] width 8 height 7
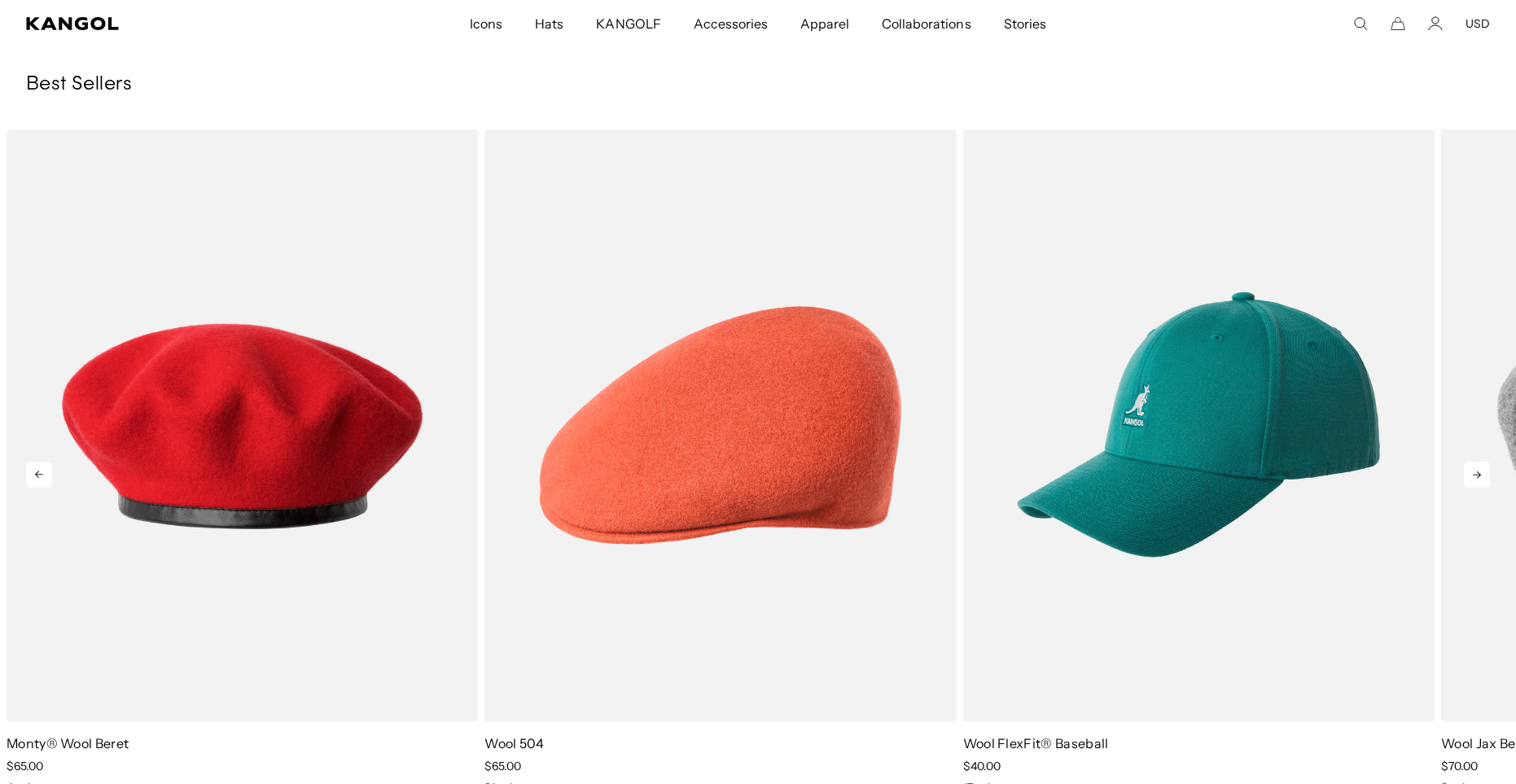
click at [1478, 477] on icon at bounding box center [1476, 475] width 8 height 7
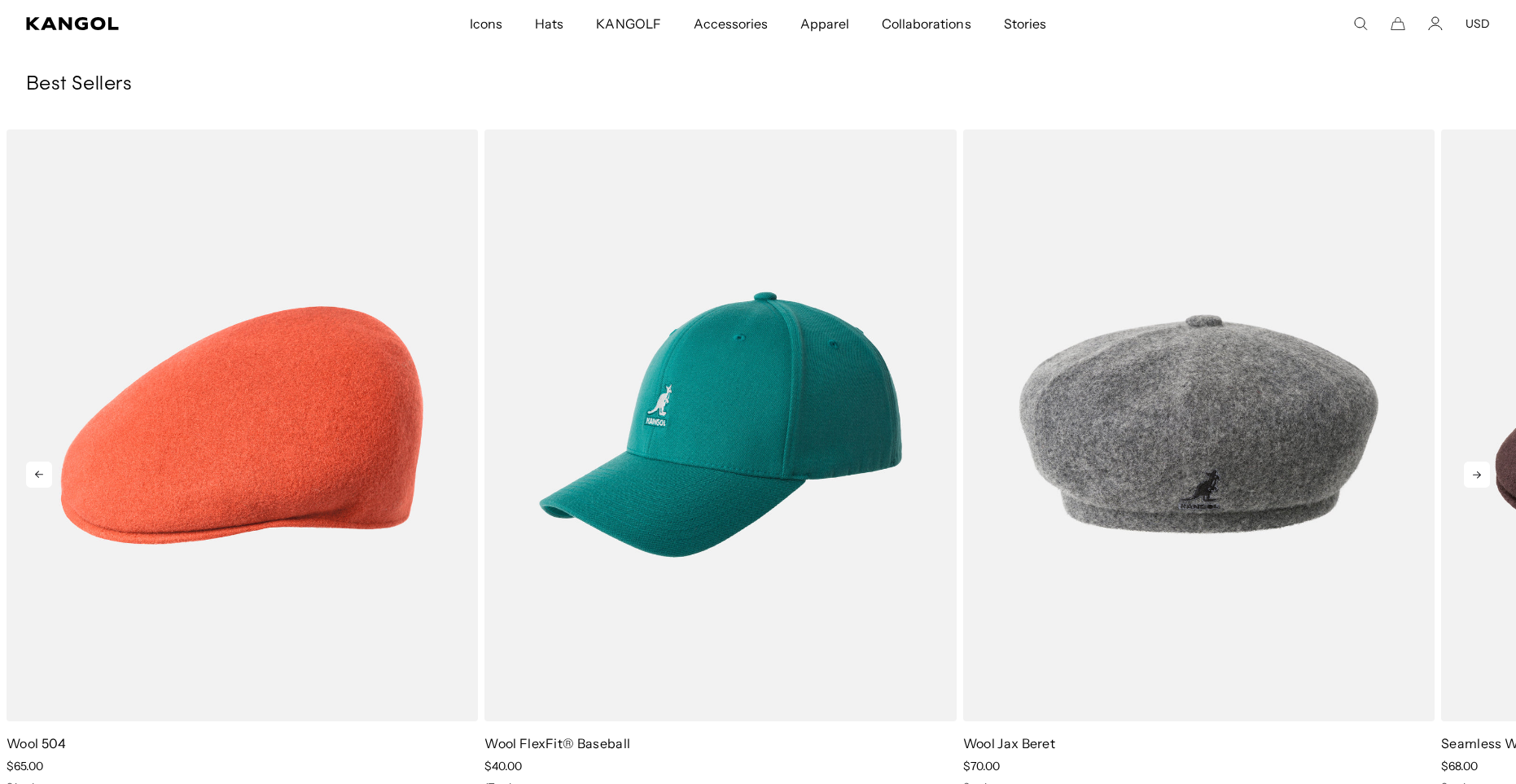
click at [1478, 477] on icon at bounding box center [1476, 475] width 8 height 7
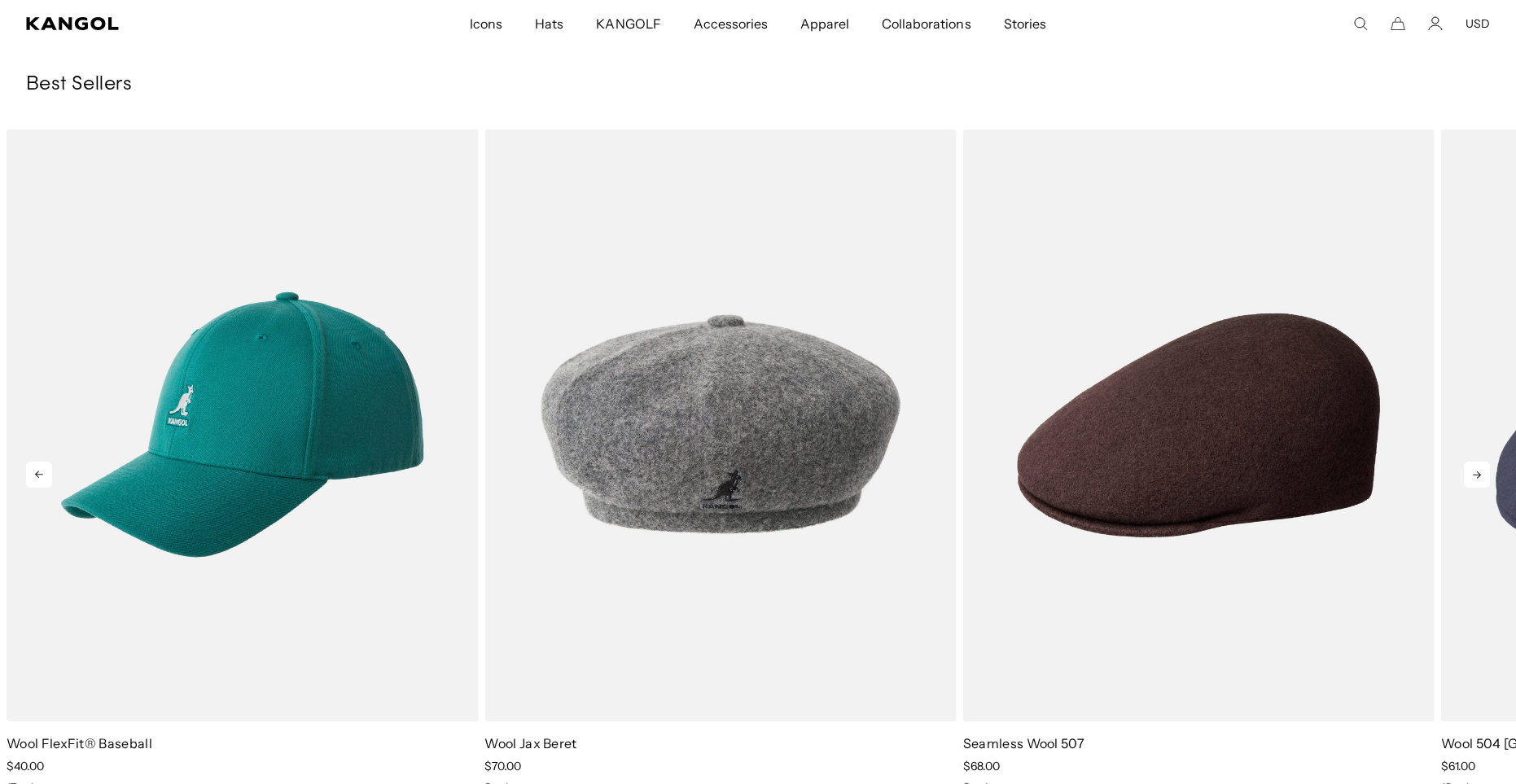
click at [1478, 477] on icon at bounding box center [1476, 475] width 8 height 7
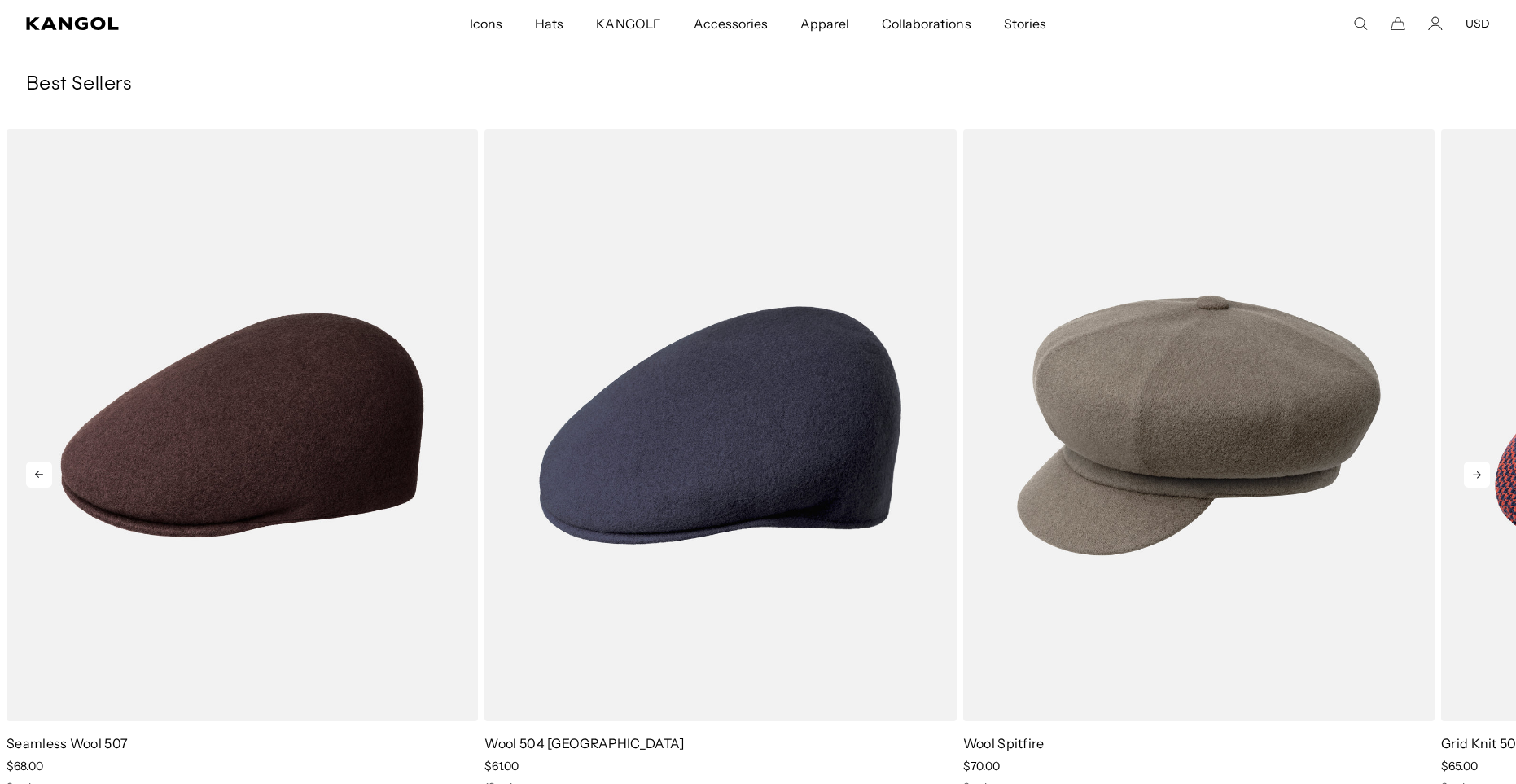
click at [1478, 477] on icon at bounding box center [1476, 475] width 8 height 7
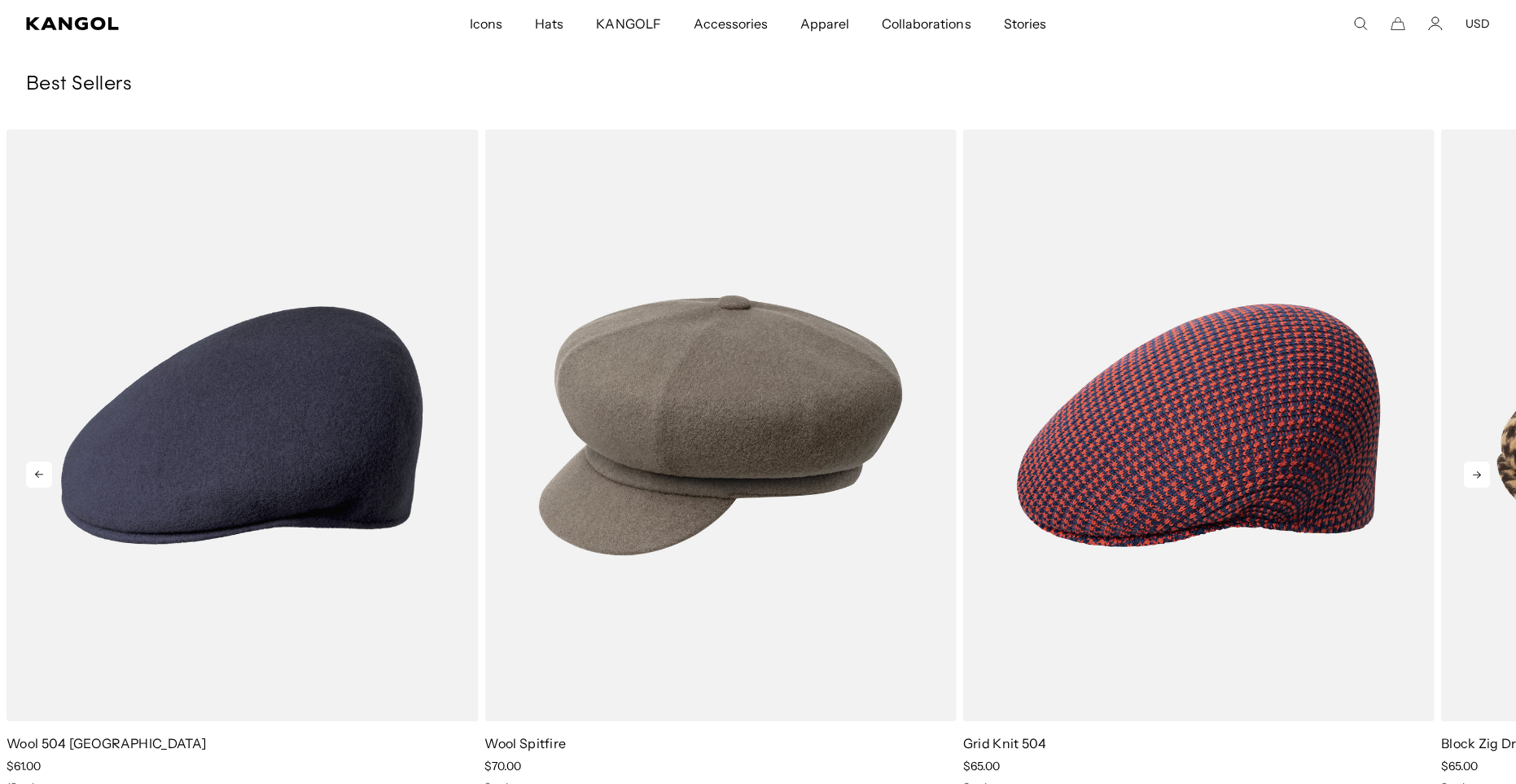
click at [1478, 477] on icon at bounding box center [1476, 475] width 8 height 7
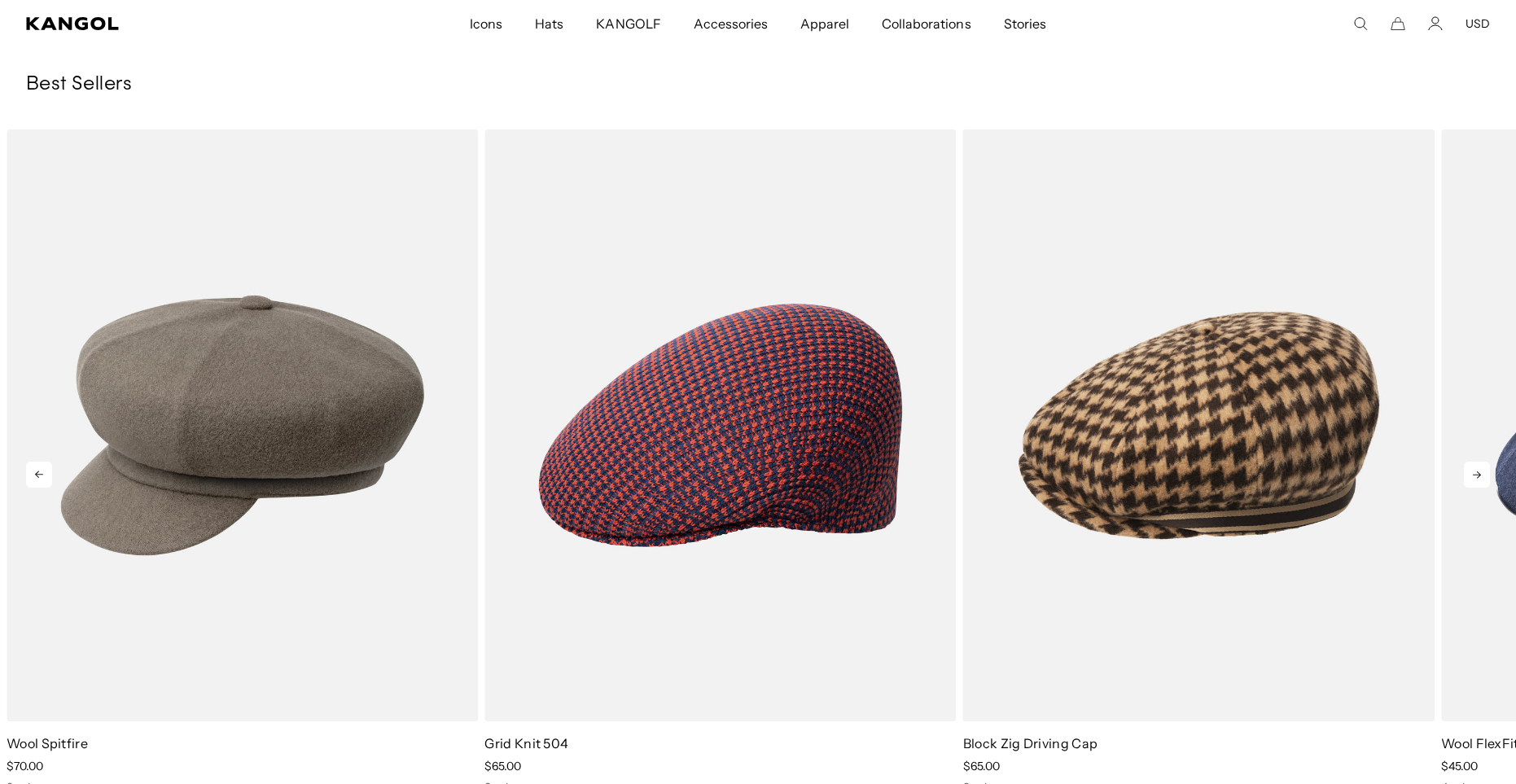
click at [1478, 477] on icon at bounding box center [1476, 475] width 8 height 7
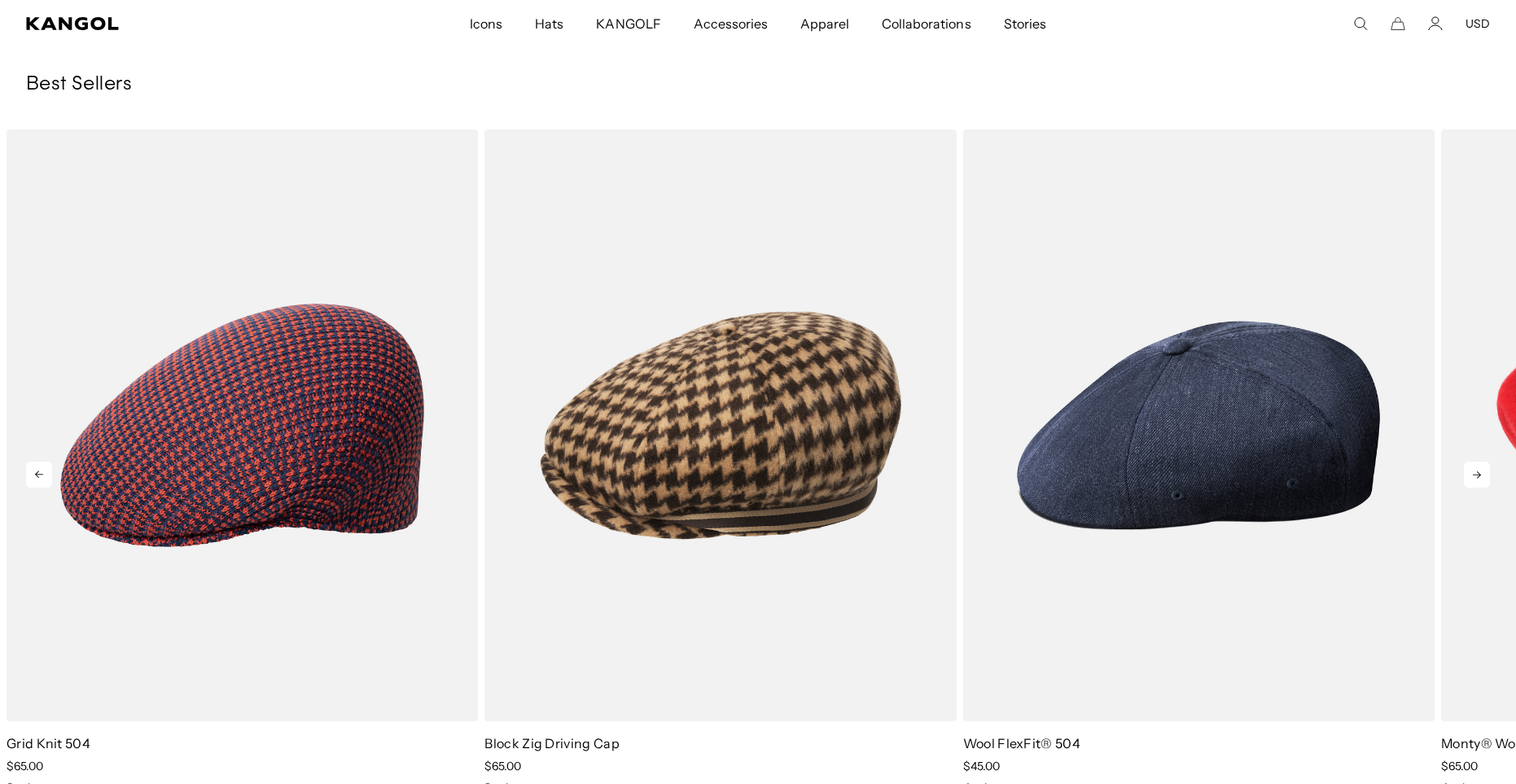
click at [1478, 477] on icon at bounding box center [1476, 475] width 8 height 7
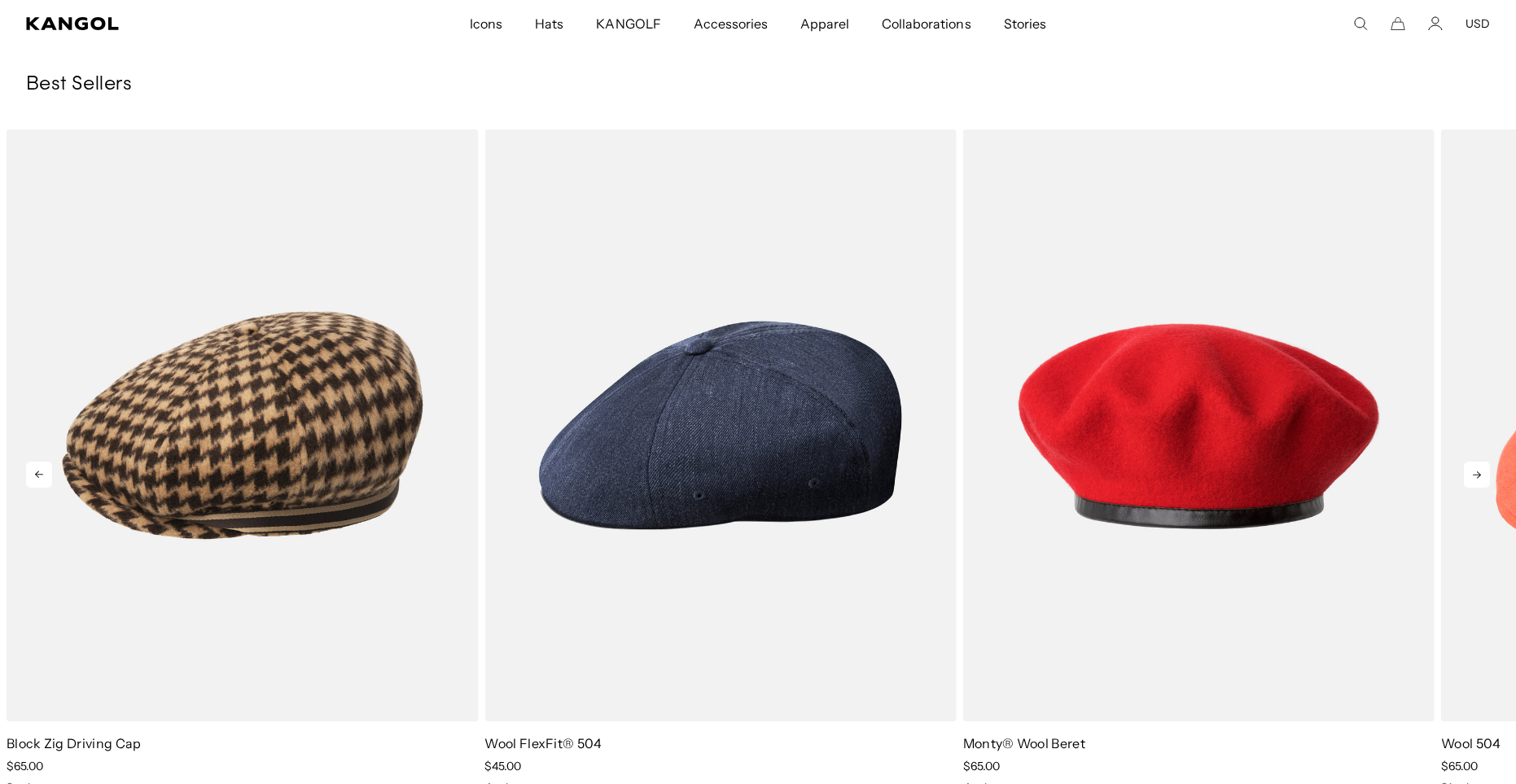
click at [1478, 477] on icon at bounding box center [1476, 475] width 8 height 7
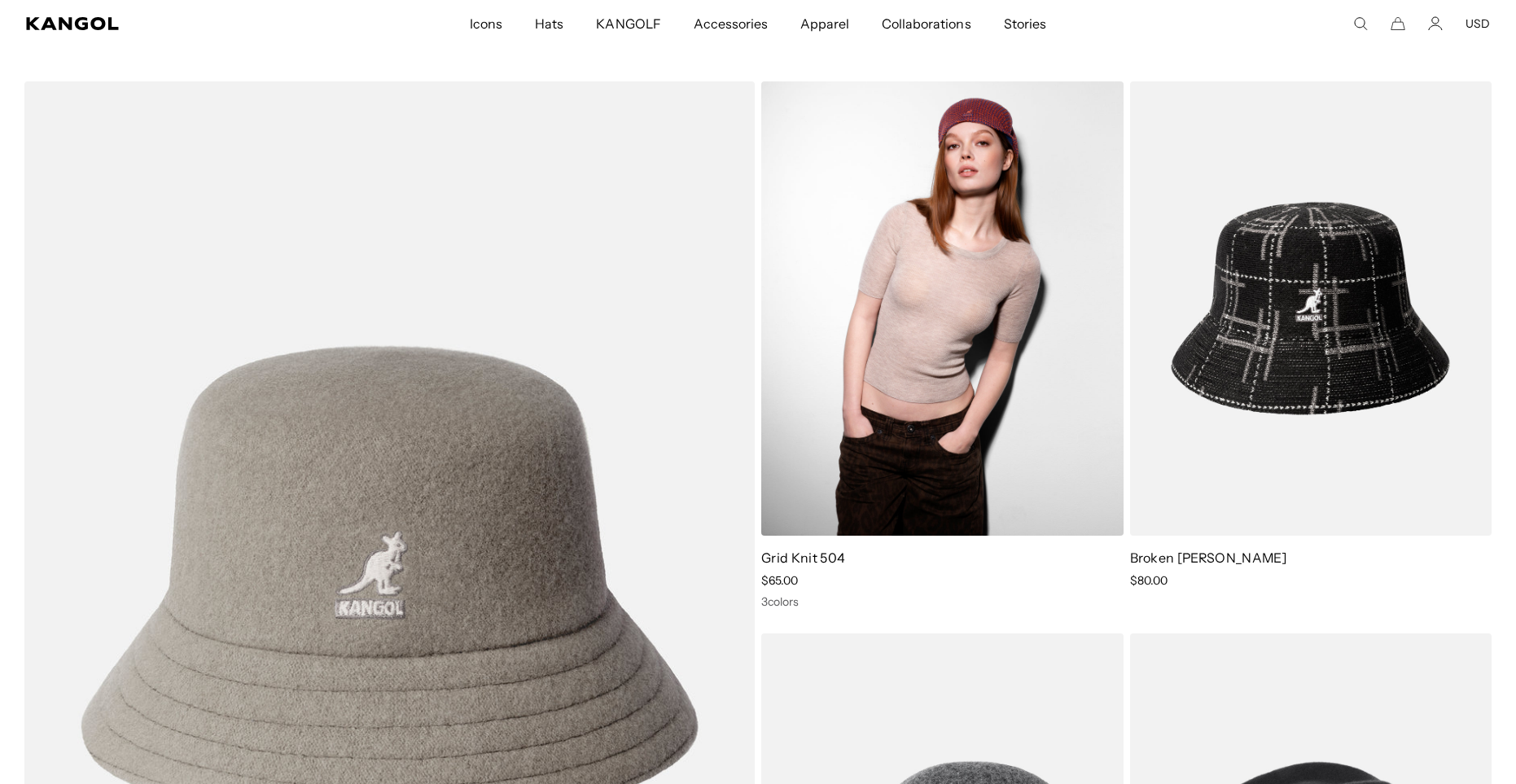
click at [870, 450] on img at bounding box center [943, 308] width 362 height 454
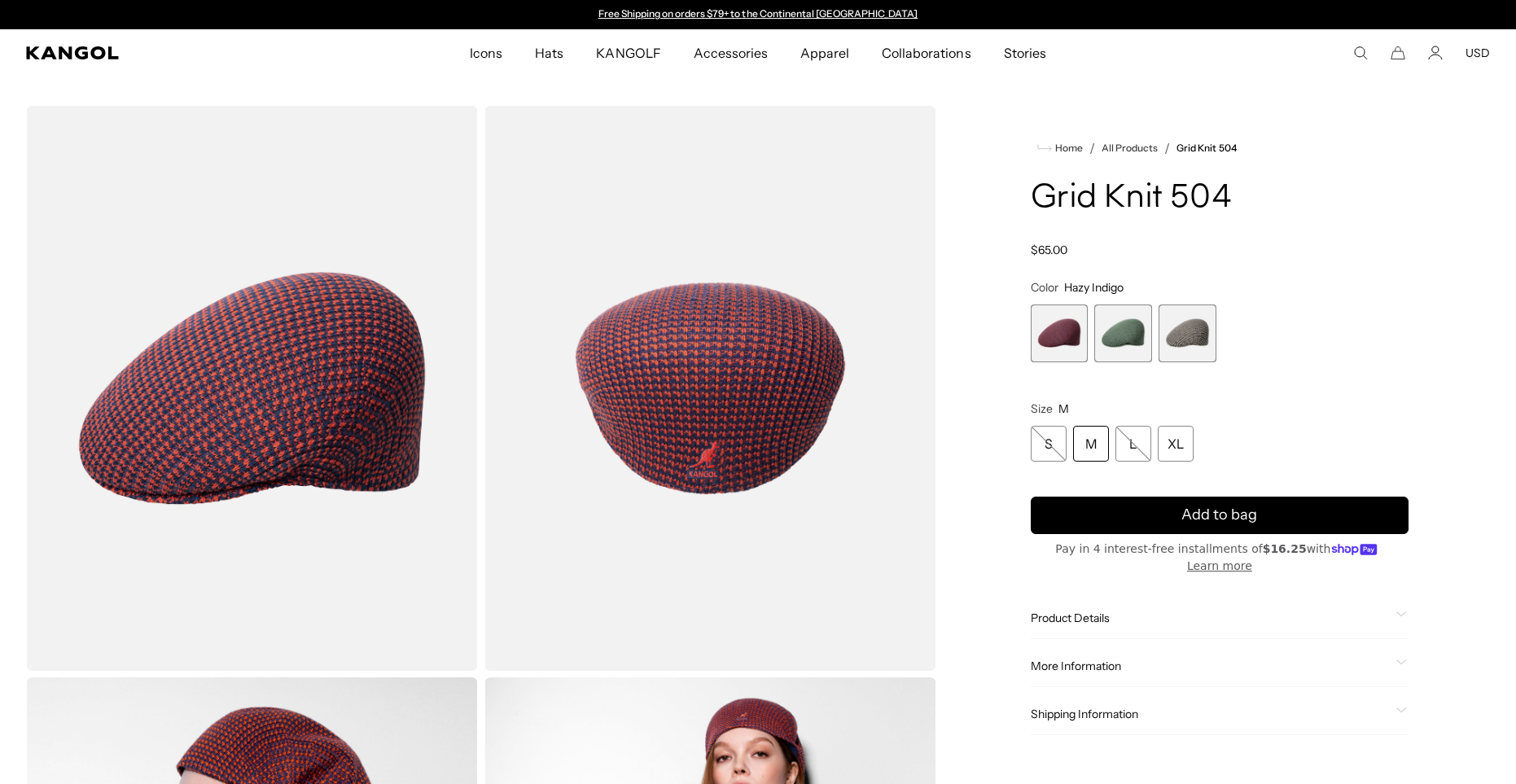
click at [1131, 329] on span "2 of 3" at bounding box center [1123, 333] width 58 height 58
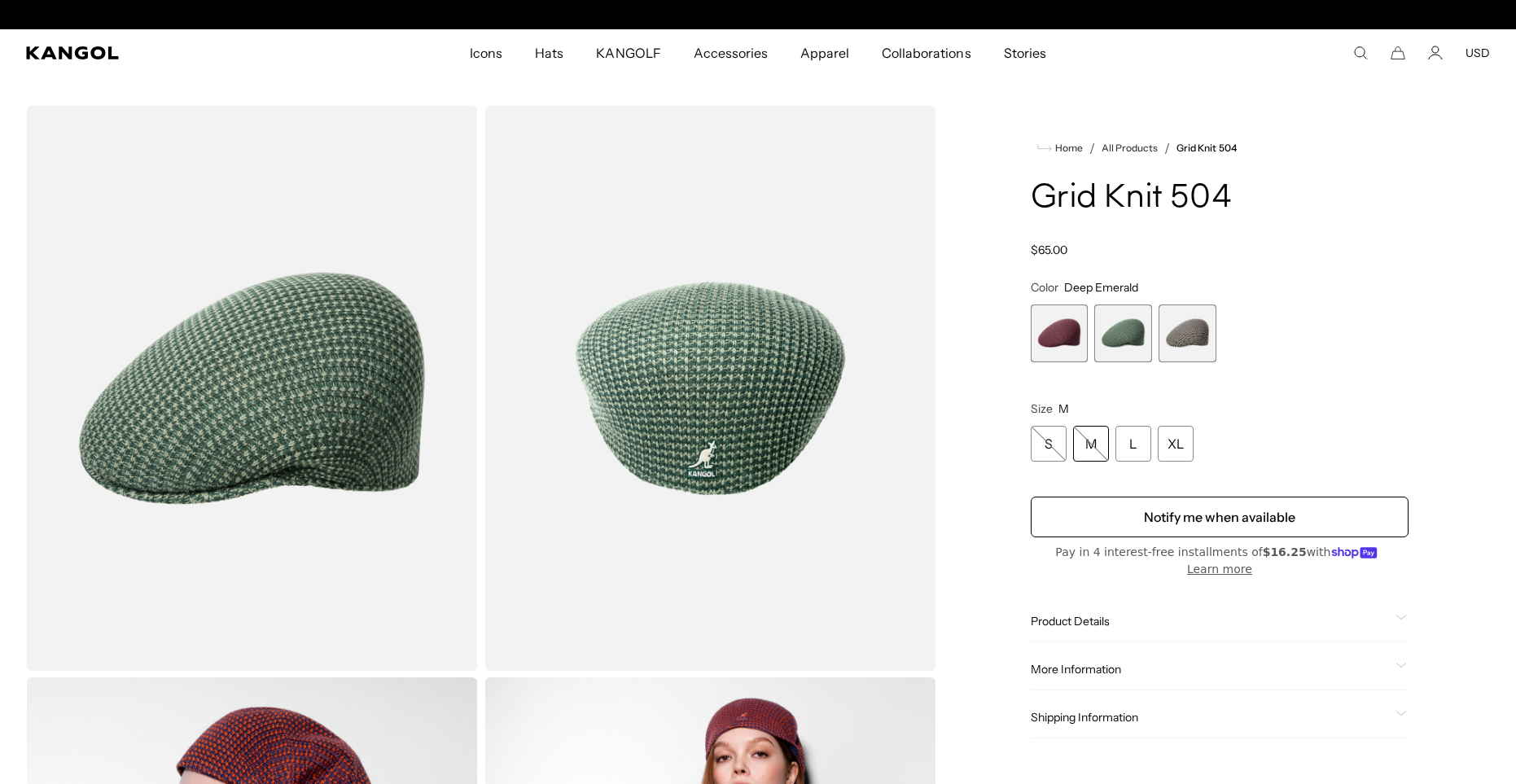
scroll to position [0, 335]
click at [249, 401] on img "Gallery Viewer" at bounding box center [252, 388] width 452 height 565
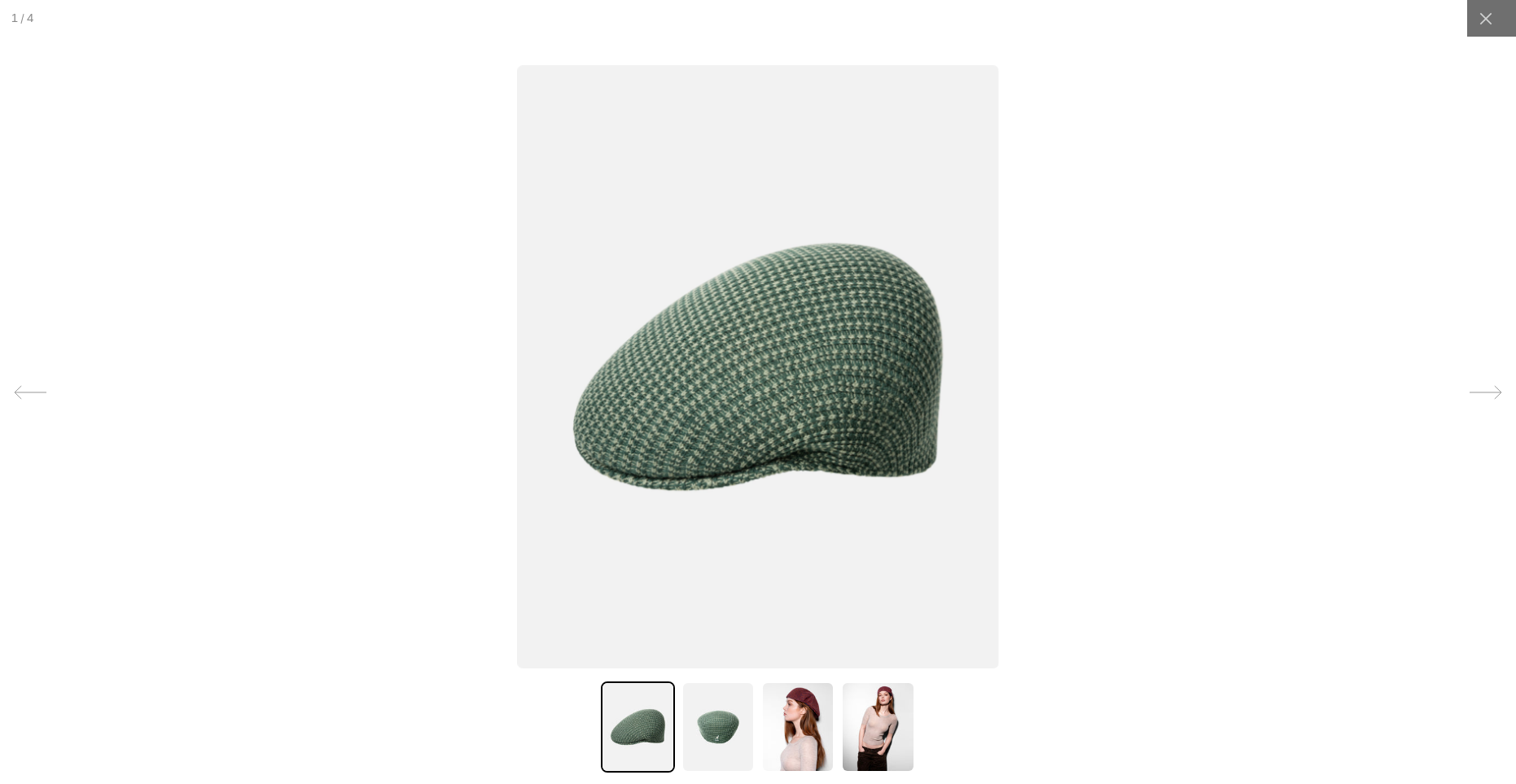
scroll to position [0, 0]
click at [1491, 10] on div at bounding box center [1485, 18] width 36 height 36
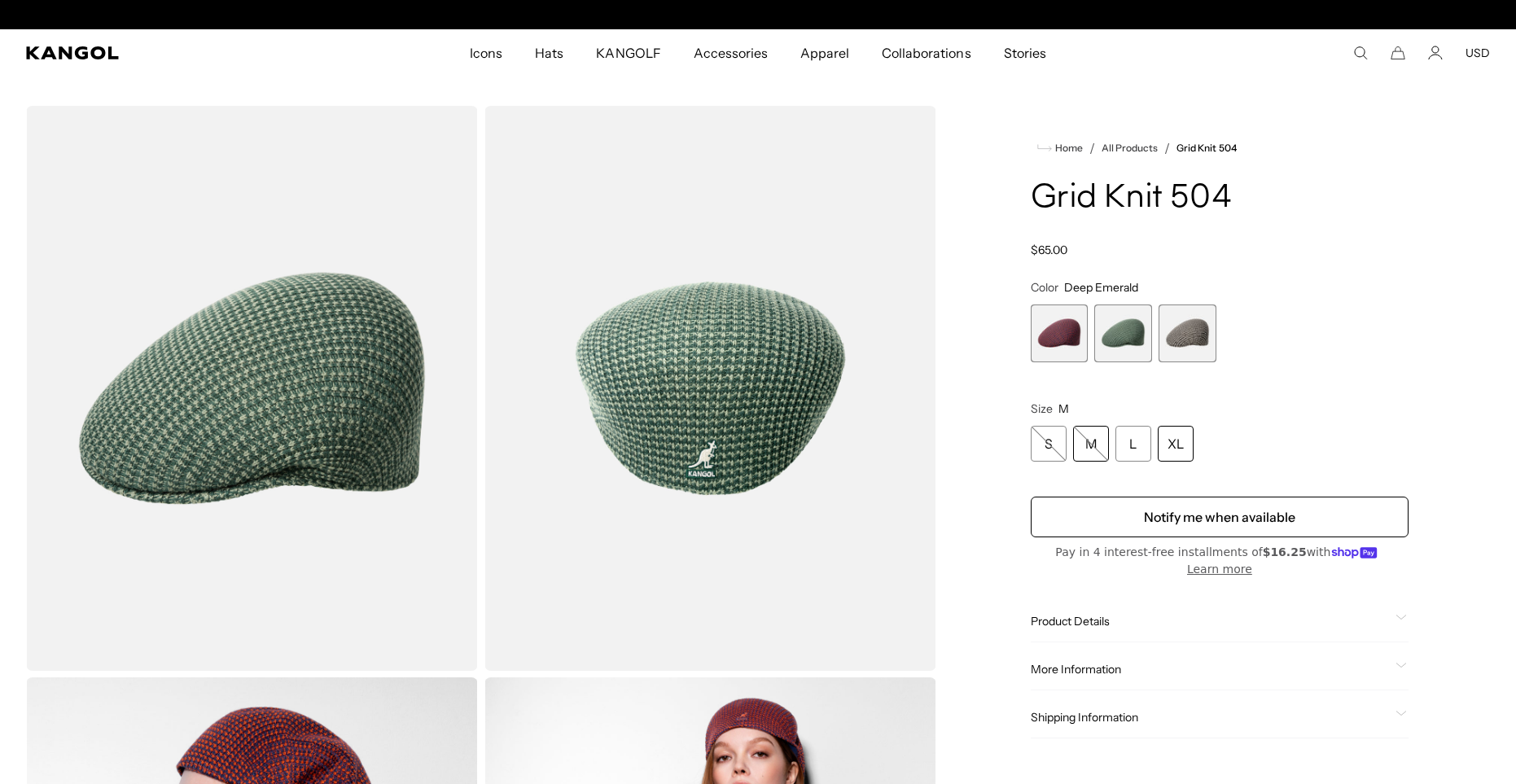
scroll to position [0, 335]
click at [1120, 454] on div "L" at bounding box center [1132, 443] width 36 height 36
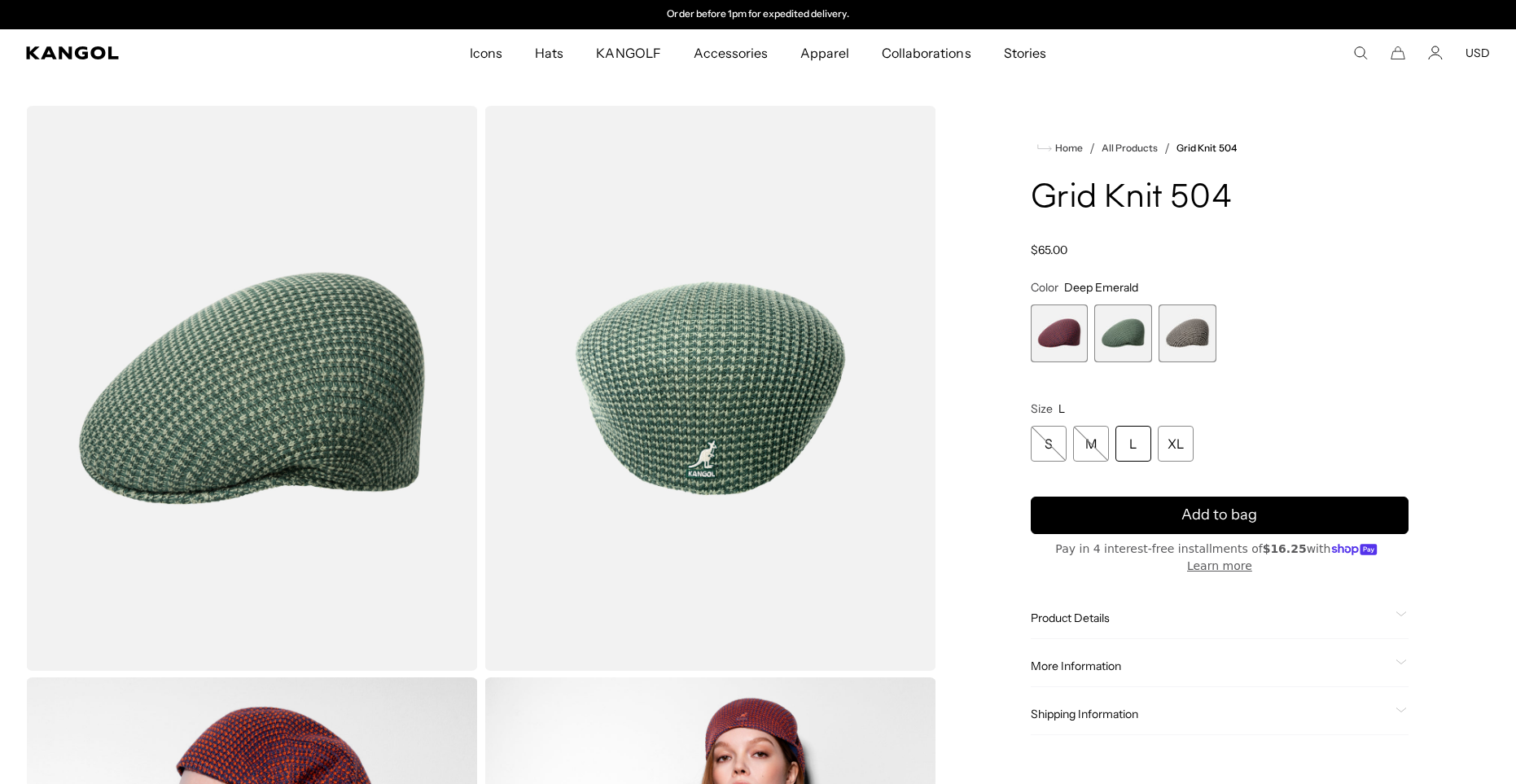
click at [1195, 350] on span "3 of 3" at bounding box center [1187, 333] width 58 height 58
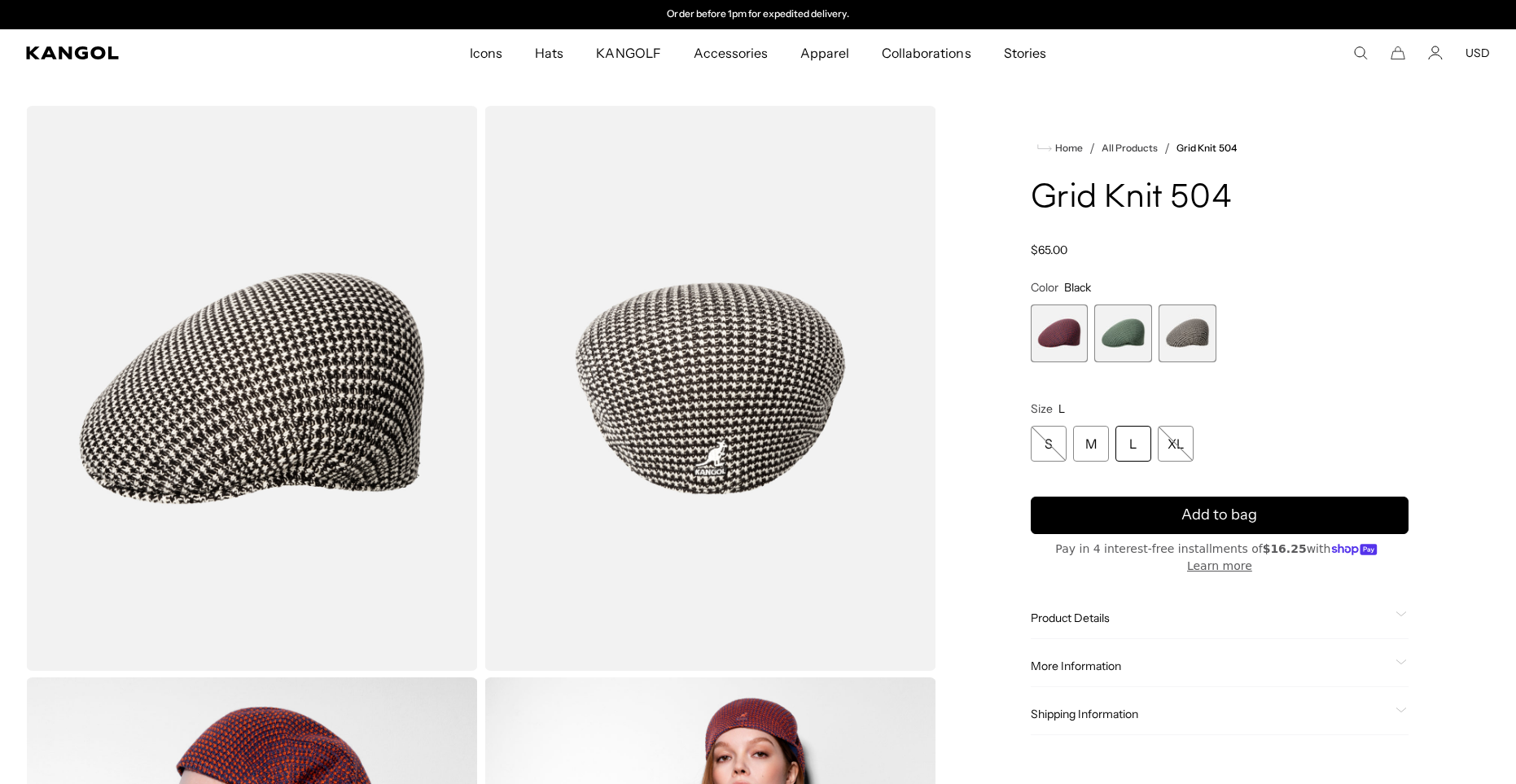
click at [1137, 351] on span "2 of 3" at bounding box center [1123, 333] width 58 height 58
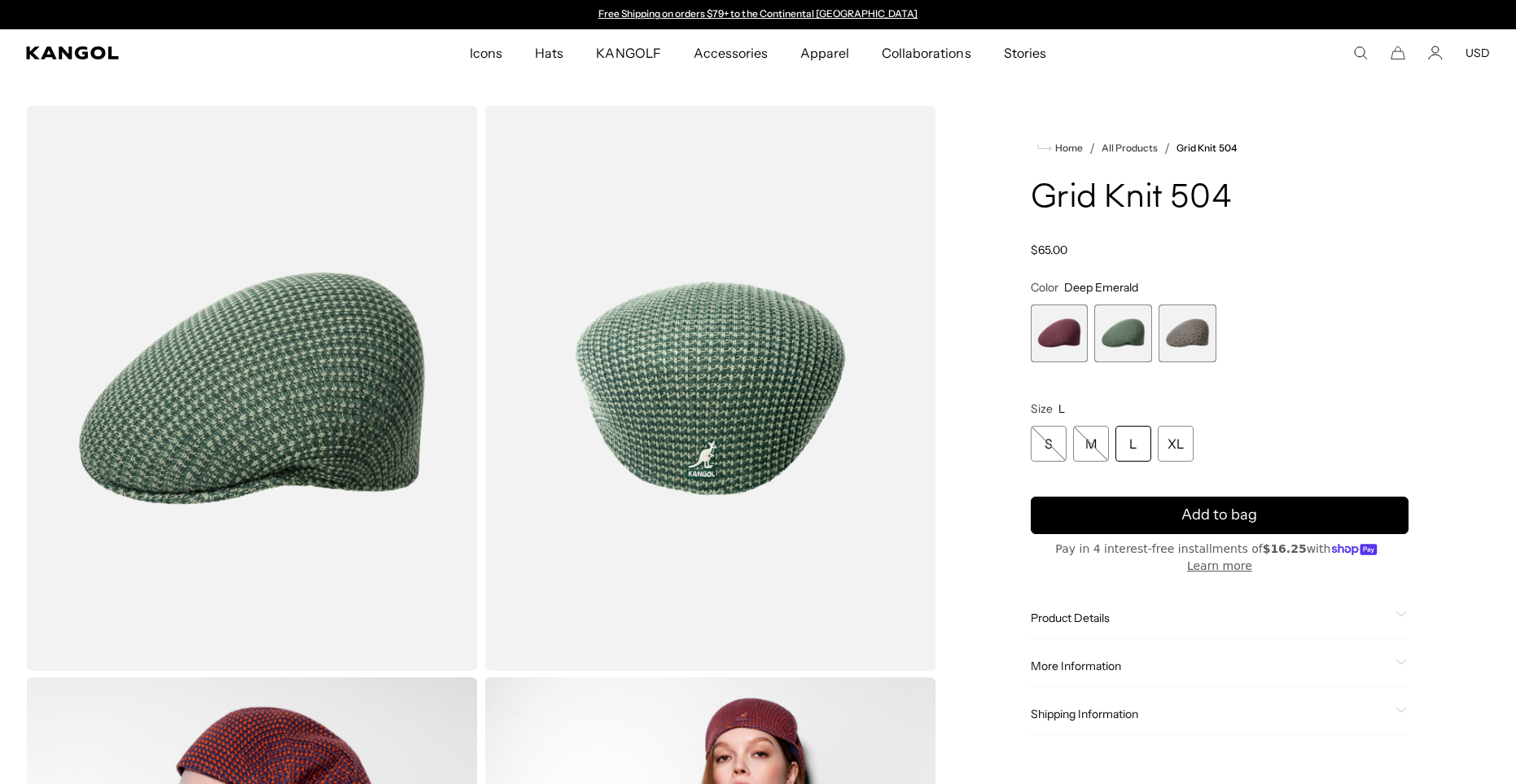
click at [1118, 457] on div "L" at bounding box center [1132, 443] width 36 height 36
click at [1129, 449] on div "L" at bounding box center [1132, 443] width 36 height 36
click at [230, 392] on img "Gallery Viewer" at bounding box center [252, 388] width 452 height 565
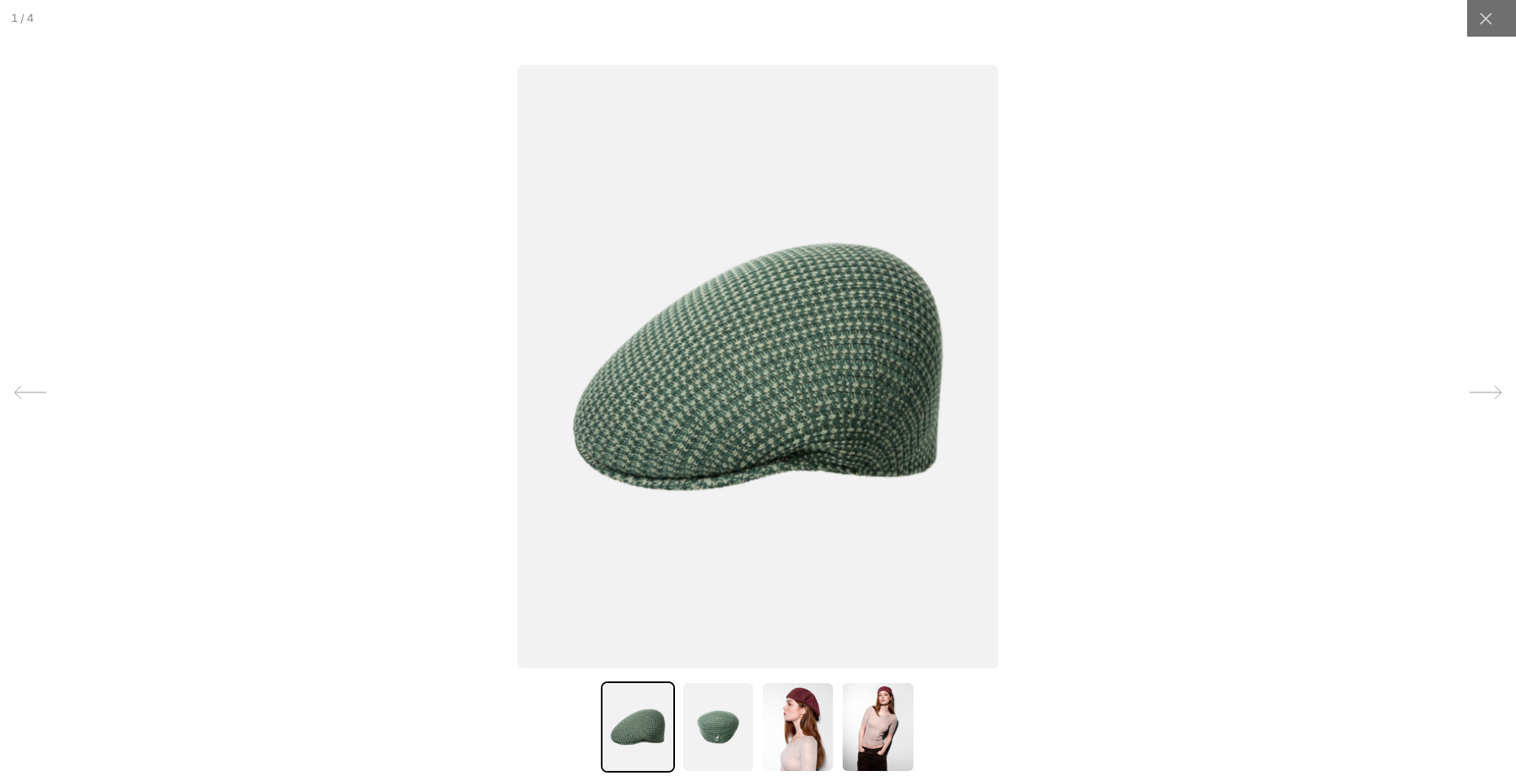
click at [1464, 26] on div at bounding box center [758, 392] width 1516 height 784
